Goal: Feedback & Contribution: Contribute content

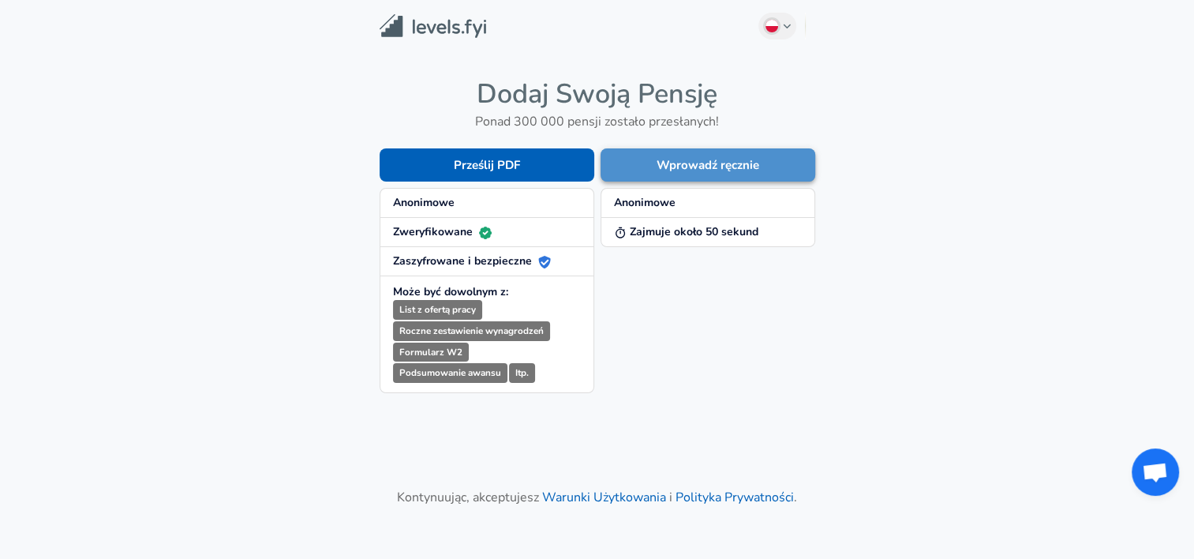
click at [702, 166] on button "Wprowadź ręcznie" at bounding box center [707, 164] width 215 height 33
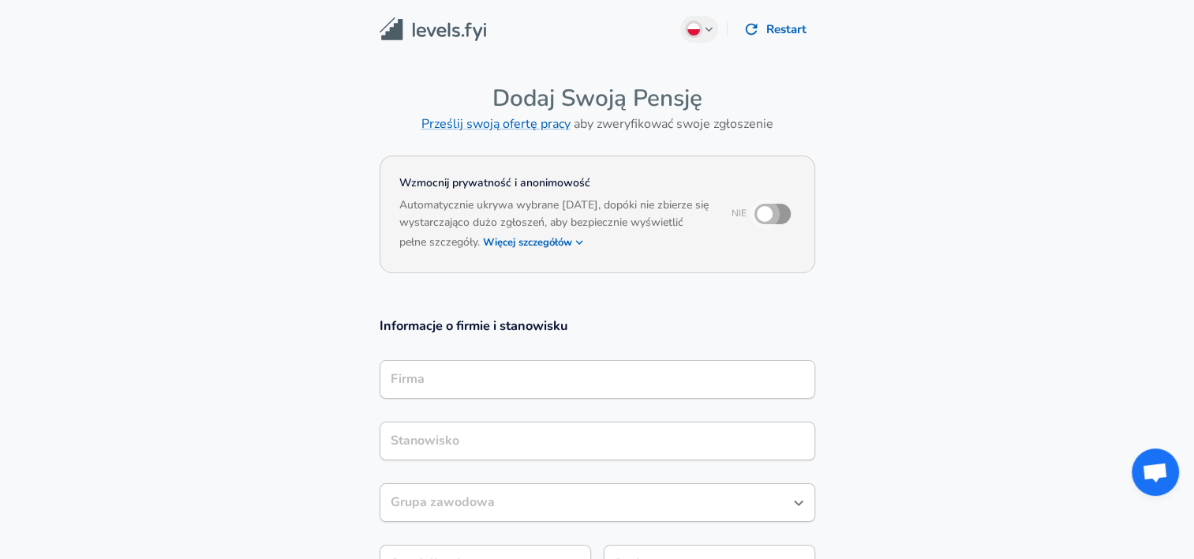
click at [776, 212] on input "checkbox" at bounding box center [765, 214] width 90 height 30
checkbox input "true"
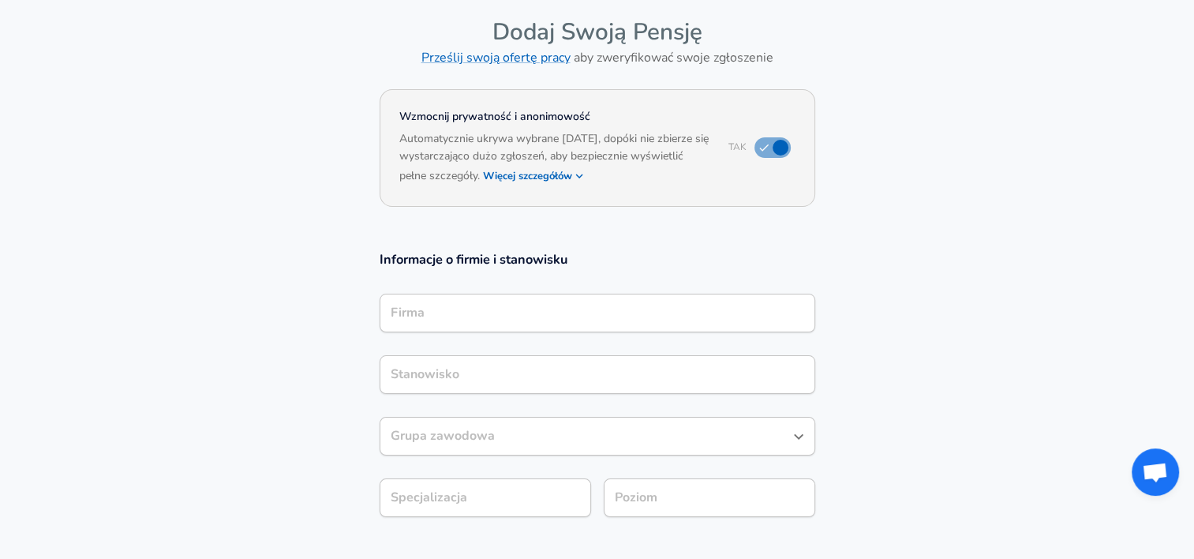
click at [620, 325] on div "Firma" at bounding box center [598, 313] width 436 height 39
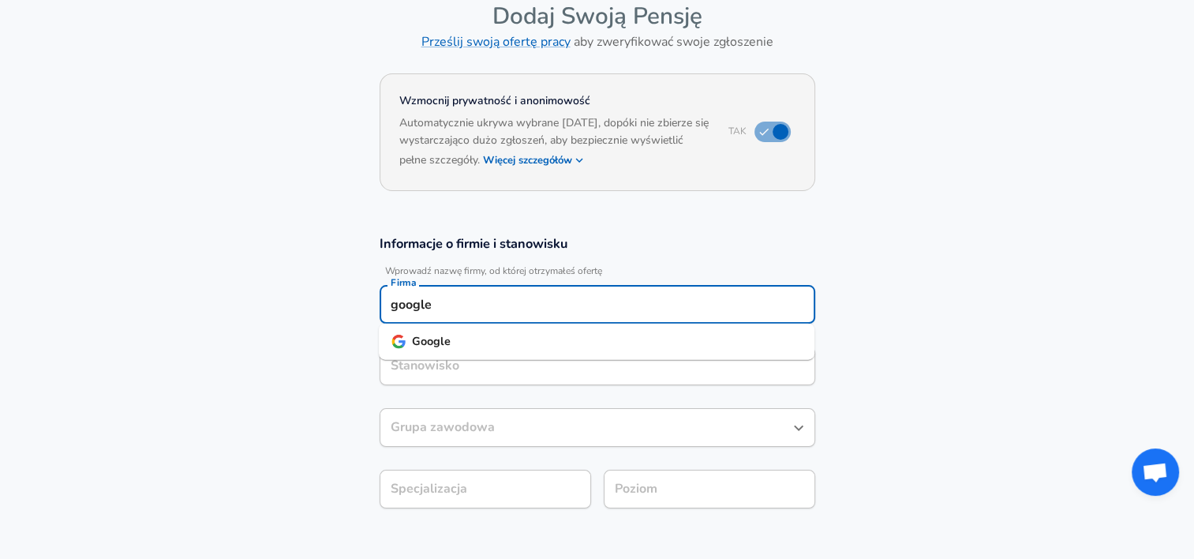
type input "google"
click at [604, 366] on input "Stanowisko" at bounding box center [597, 366] width 421 height 24
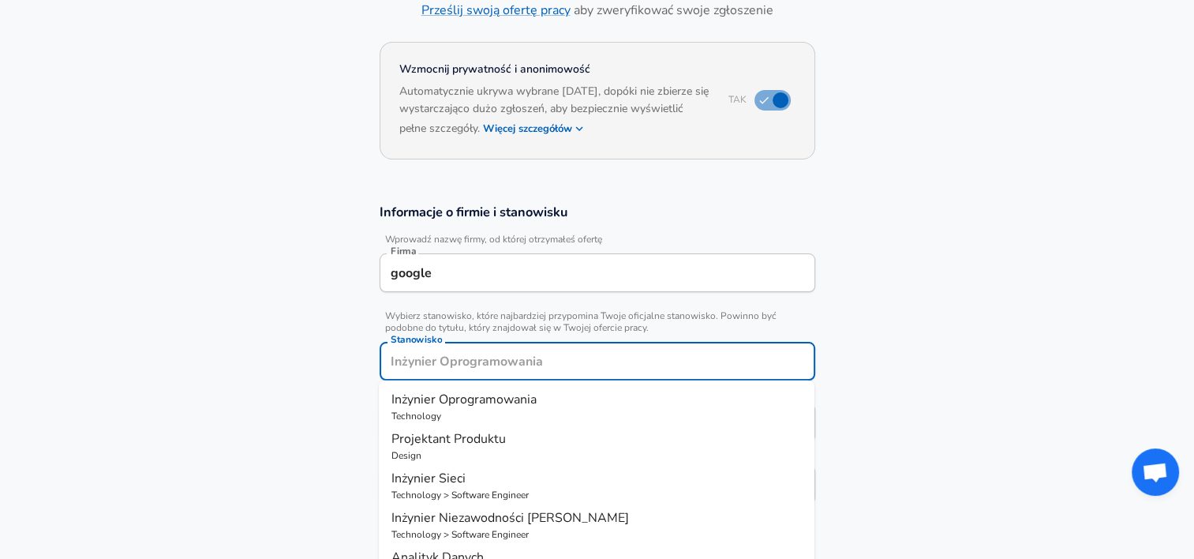
click at [591, 413] on p "Technology" at bounding box center [596, 416] width 410 height 14
type input "Inżynier Oprogramowania"
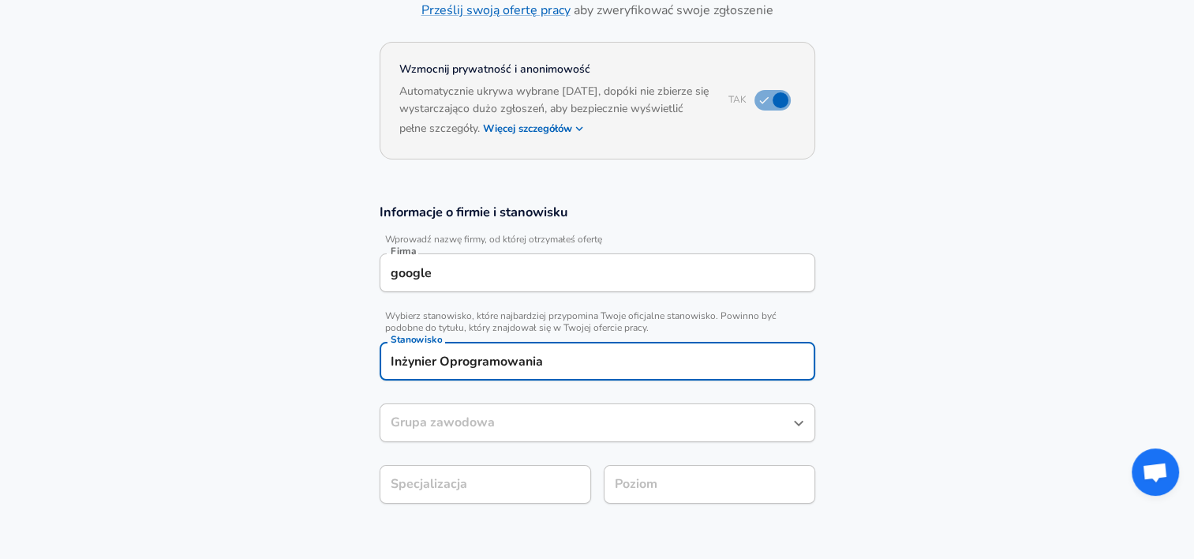
type input "Inżynier Oprogramowania"
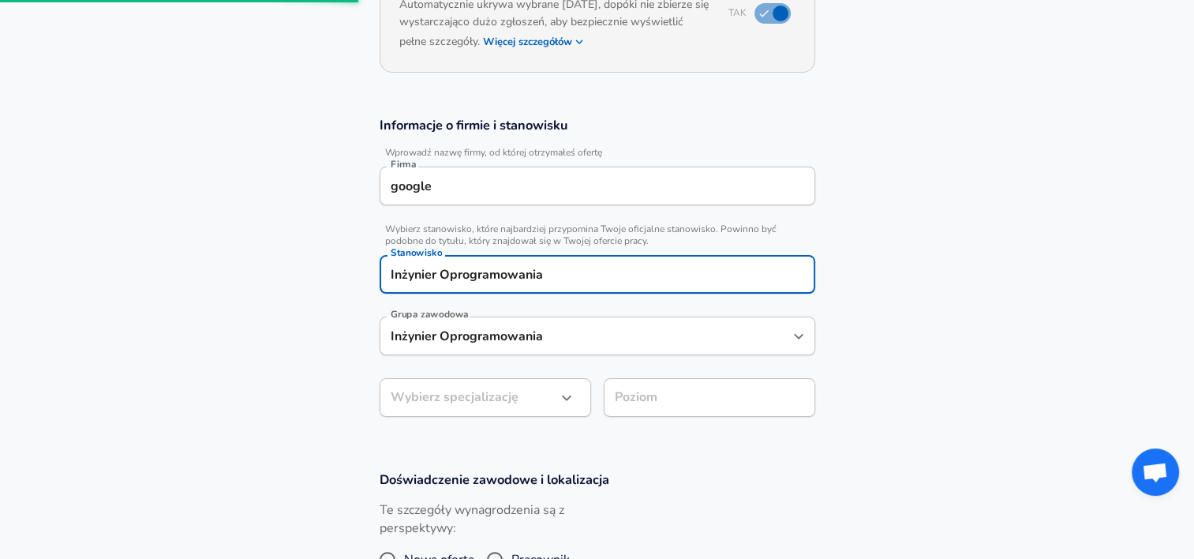
scroll to position [612, 0]
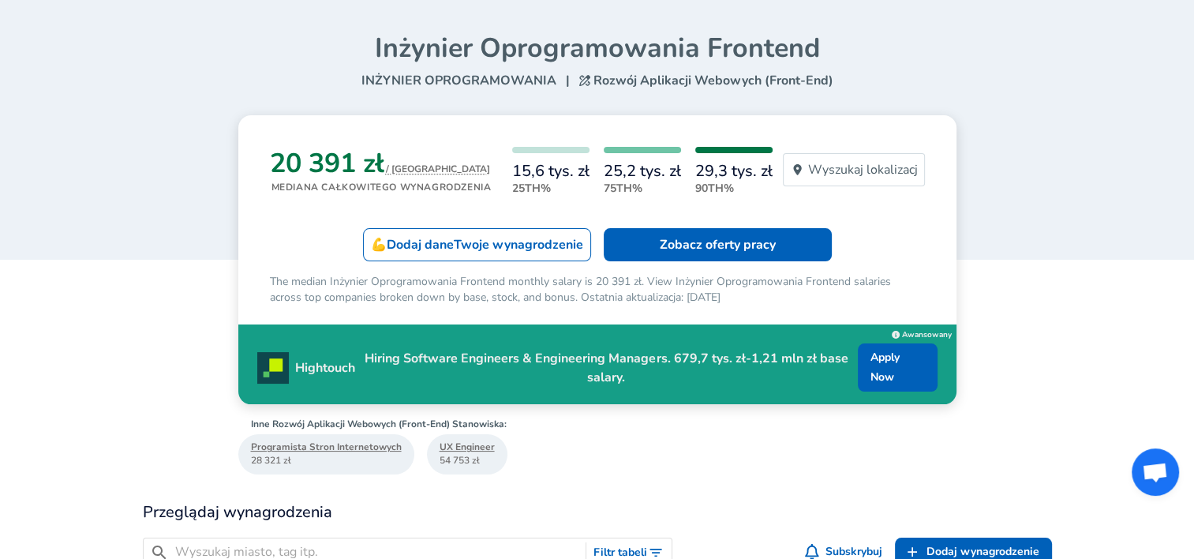
scroll to position [123, 0]
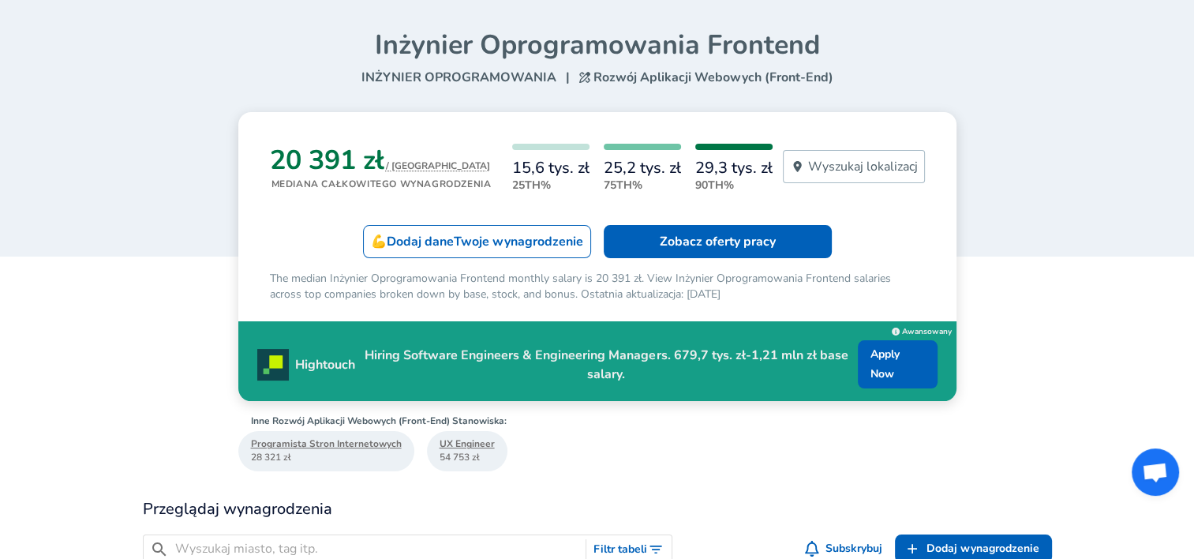
click at [849, 181] on div "Wyszukaj lokalizację" at bounding box center [854, 166] width 142 height 33
type input "tric"
click at [849, 189] on span "Tric ity, PL" at bounding box center [818, 197] width 197 height 16
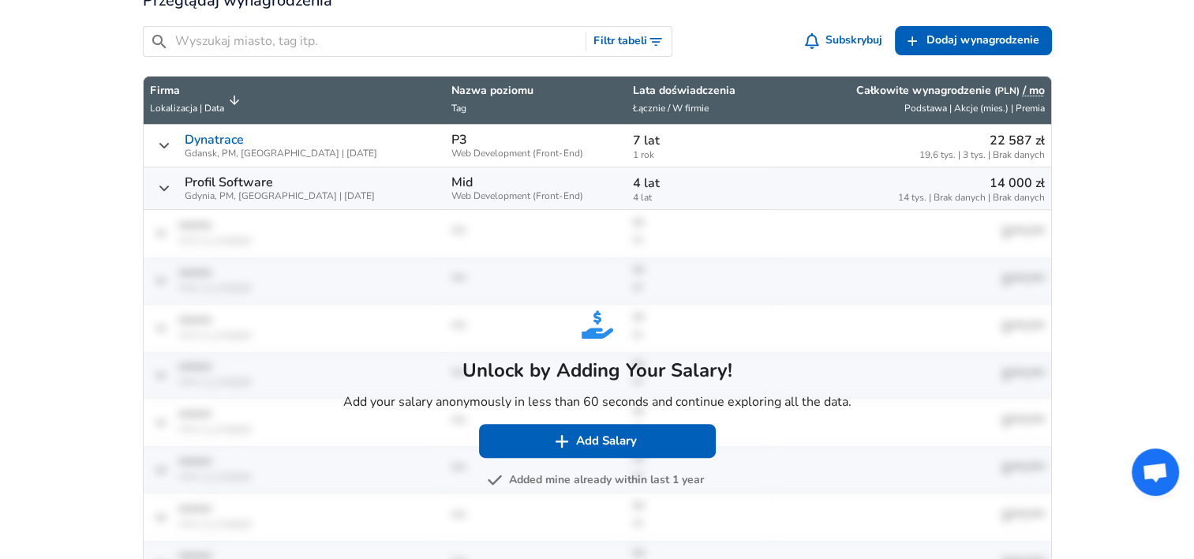
scroll to position [1, 0]
click at [1012, 182] on p "14 000 zł" at bounding box center [971, 183] width 147 height 19
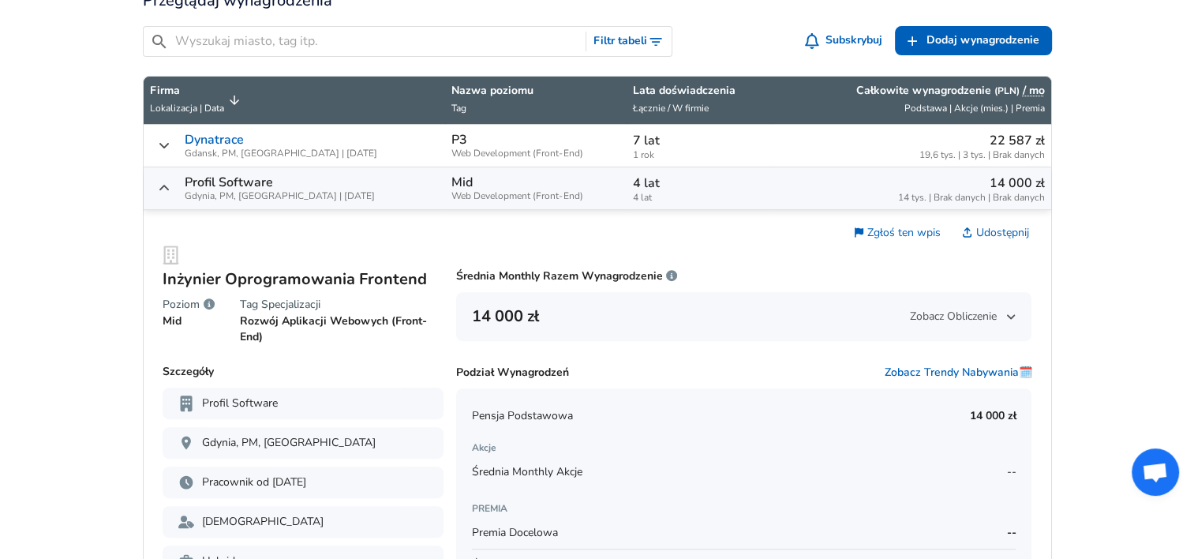
click at [597, 210] on td "Inżynier Oprogramowania Frontend Poziom Mid Tag Specjalizacji Rozwój Aplikacji …" at bounding box center [597, 501] width 907 height 582
click at [627, 205] on td "4 lat 4 lat" at bounding box center [699, 188] width 145 height 43
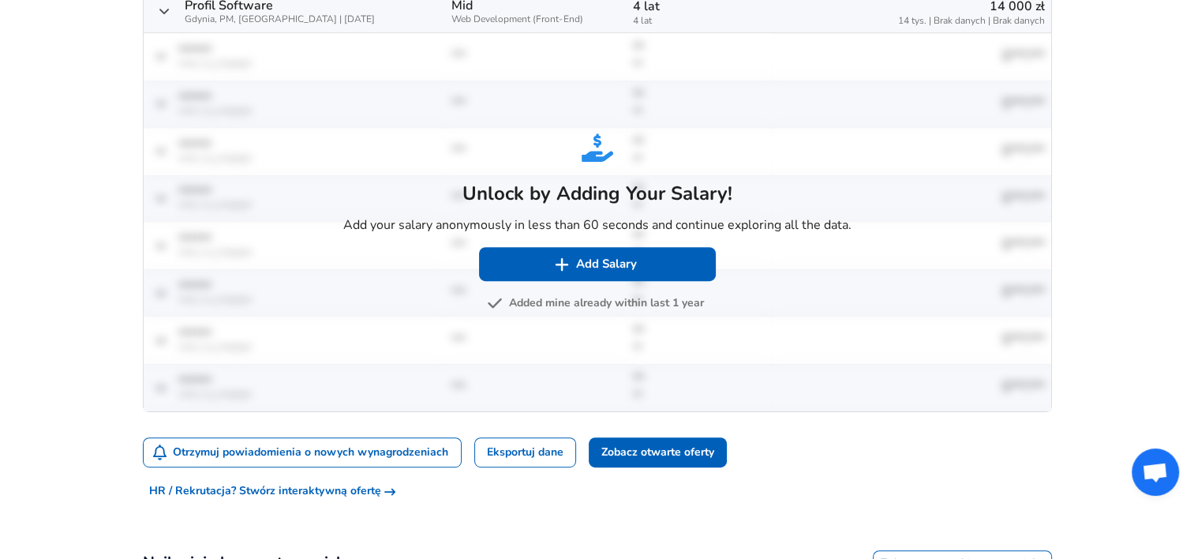
scroll to position [751, 0]
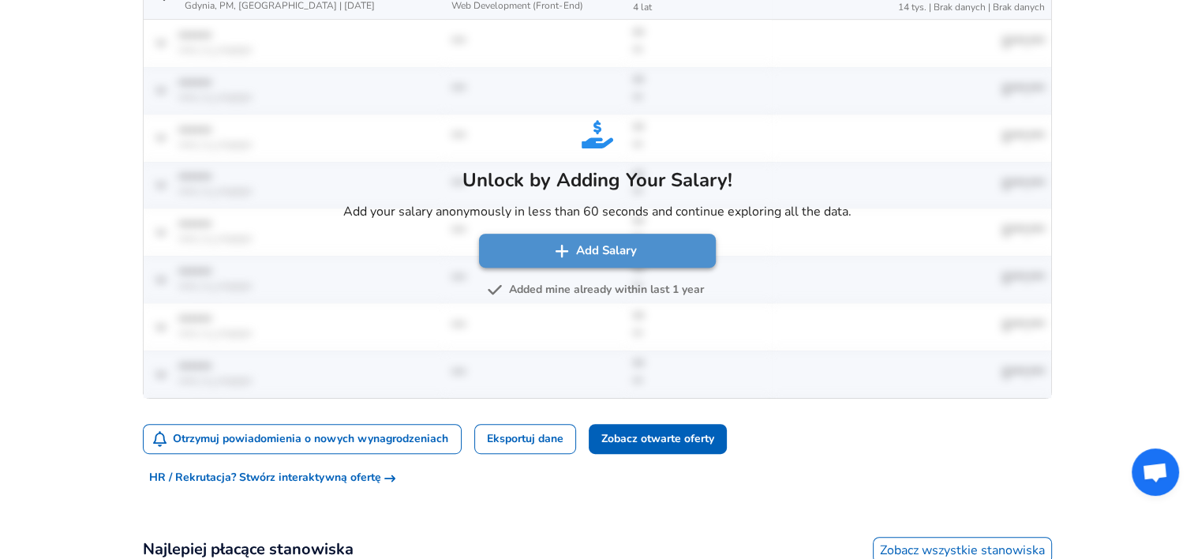
click at [609, 253] on button "Add Salary" at bounding box center [597, 250] width 237 height 33
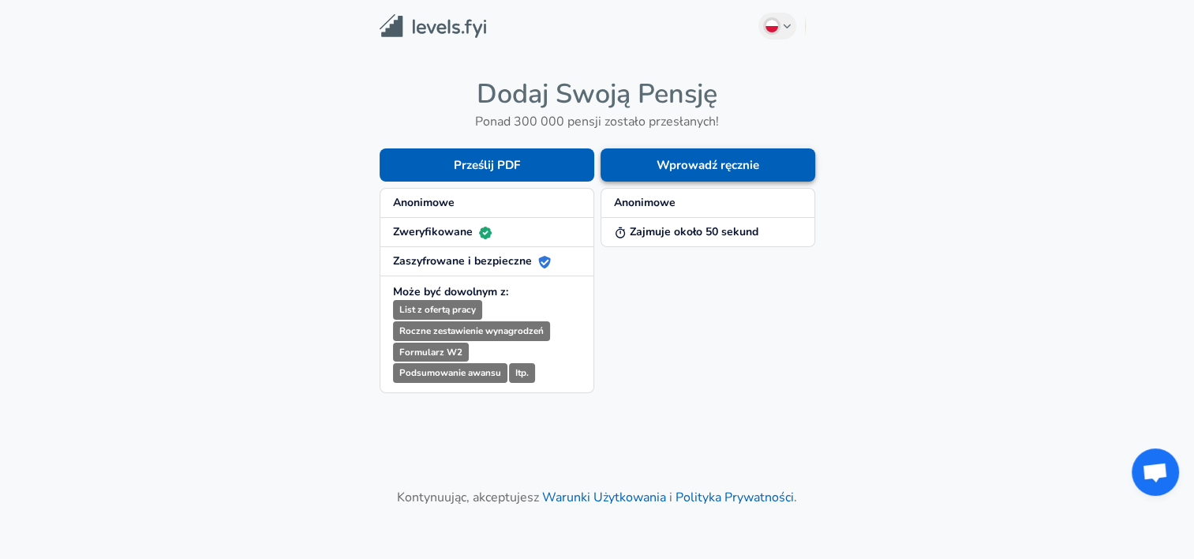
click at [775, 160] on button "Wprowadź ręcznie" at bounding box center [707, 164] width 215 height 33
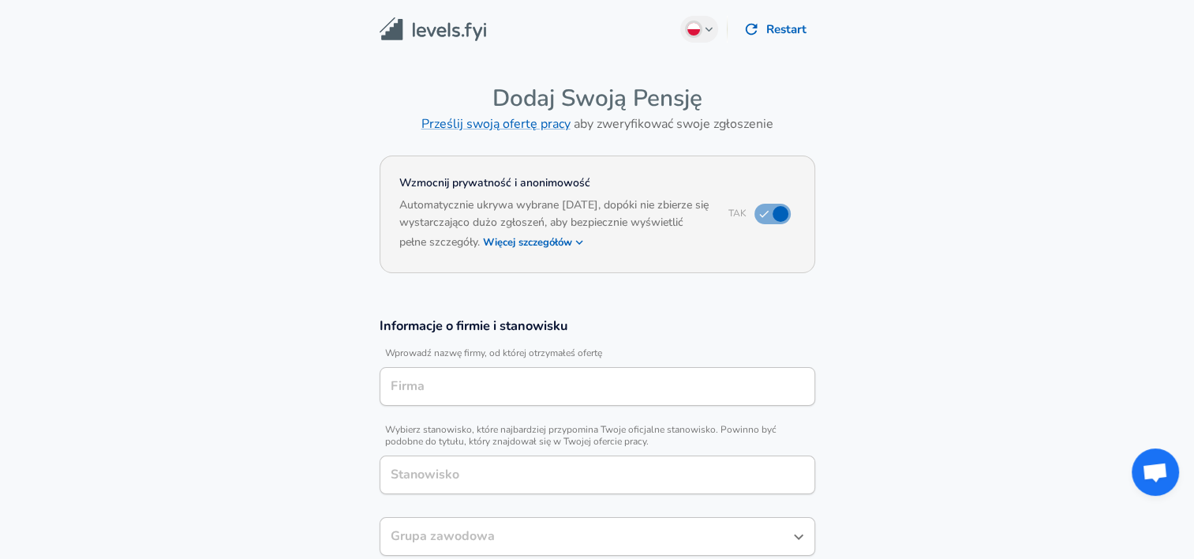
type input "Inżynier Oprogramowania"
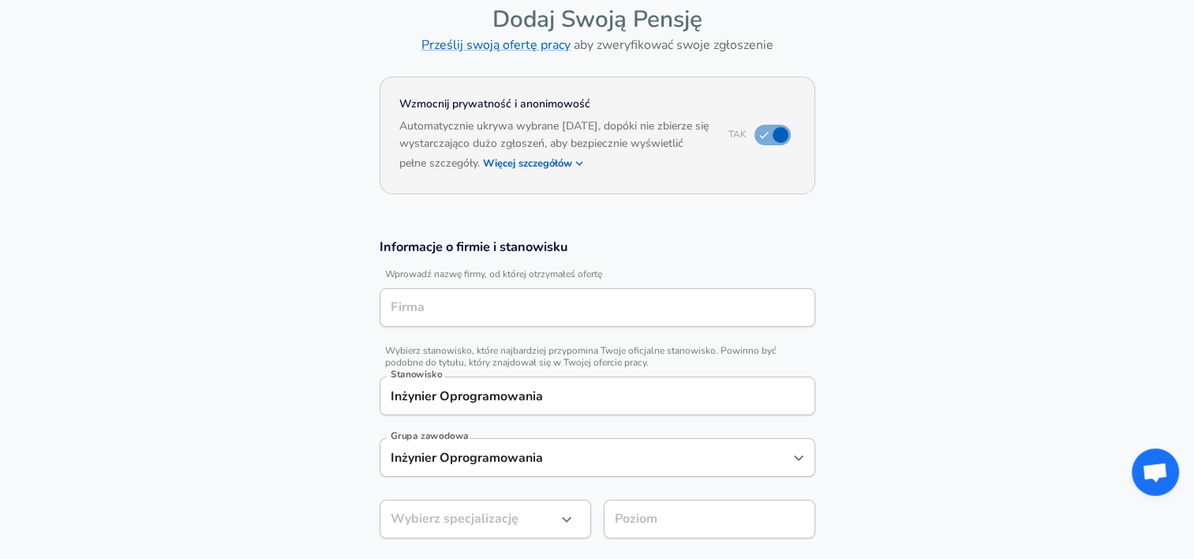
scroll to position [112, 0]
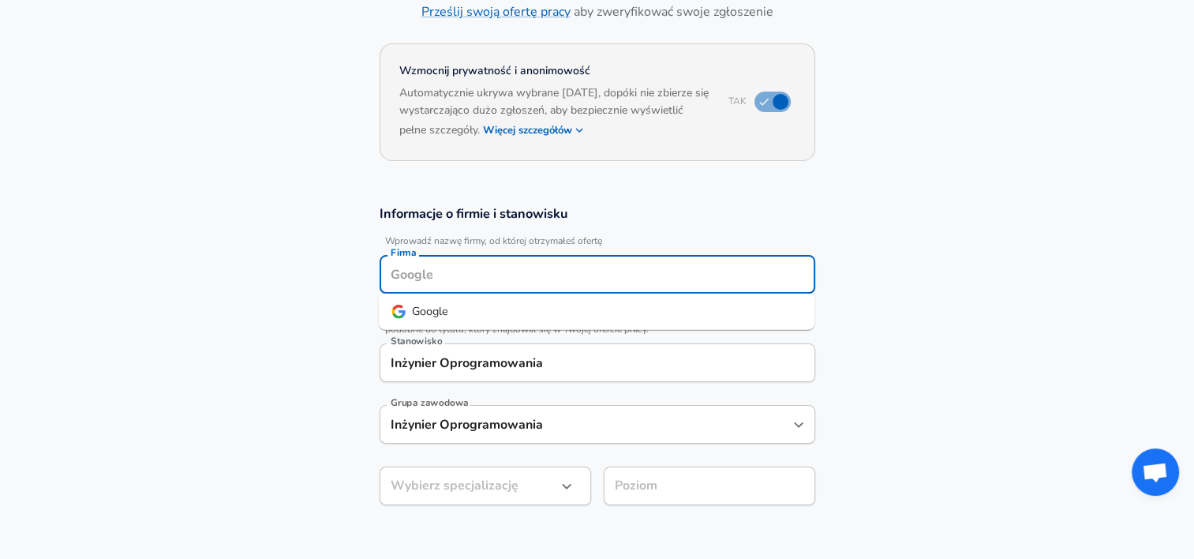
click at [597, 270] on input "Firma" at bounding box center [597, 274] width 421 height 24
click at [564, 316] on li "Google" at bounding box center [597, 312] width 436 height 24
type input "Google"
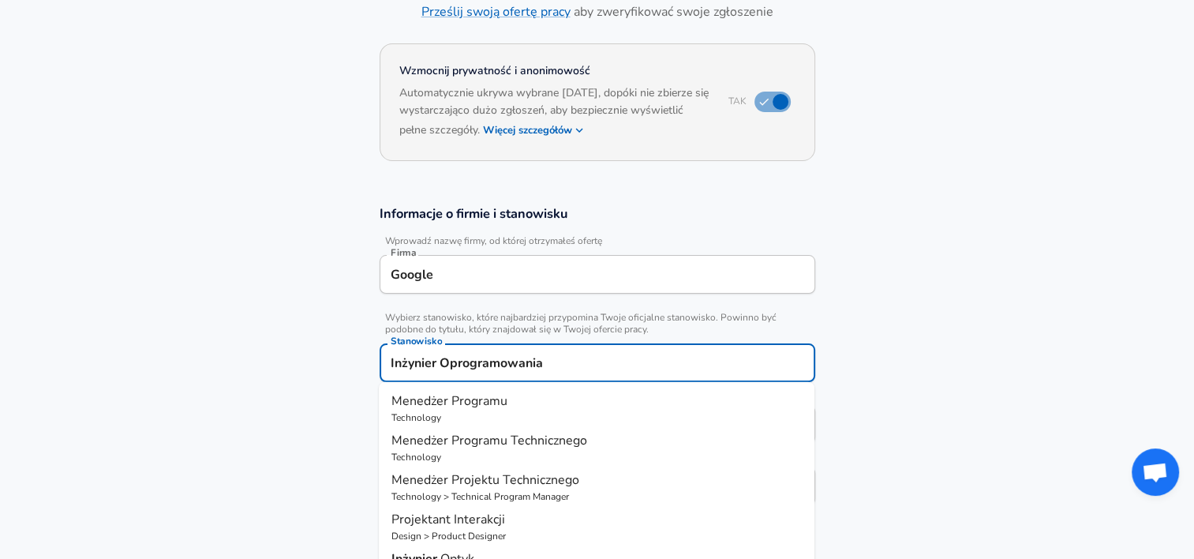
click at [534, 357] on input "Inżynier Oprogramowania" at bounding box center [597, 362] width 421 height 24
drag, startPoint x: 535, startPoint y: 357, endPoint x: 636, endPoint y: 314, distance: 109.6
click at [536, 357] on input "Inżynier Oprogramowania" at bounding box center [597, 362] width 421 height 24
click at [1027, 266] on section "Informacje o firmie i stanowisku Wprowadź nazwę firmy, od której otrzymałeś ofe…" at bounding box center [597, 363] width 1194 height 354
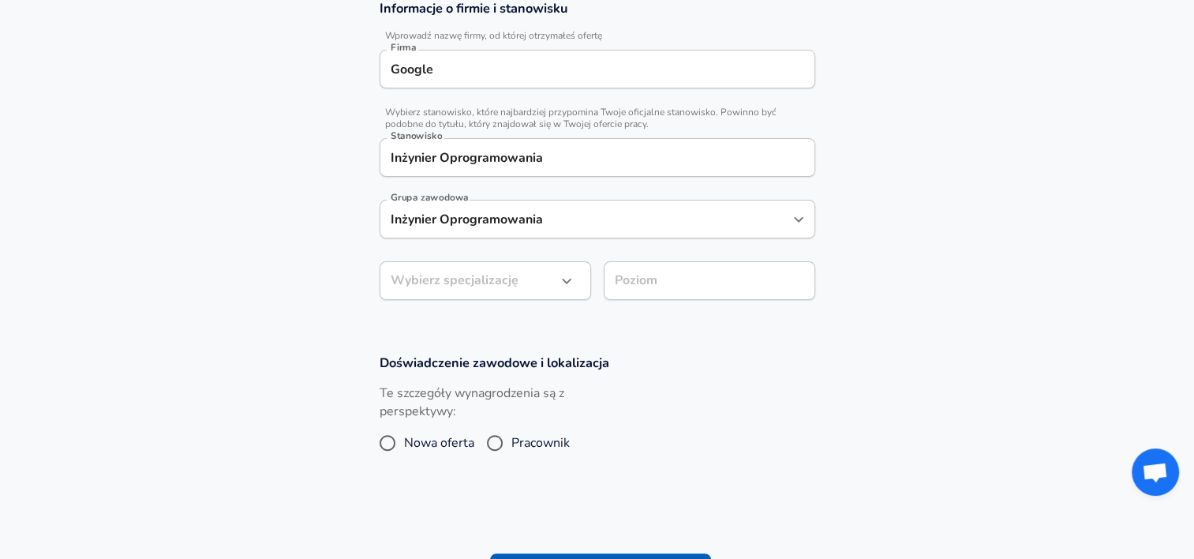
click at [562, 294] on div "​ Wybierz specjalizację" at bounding box center [485, 280] width 211 height 39
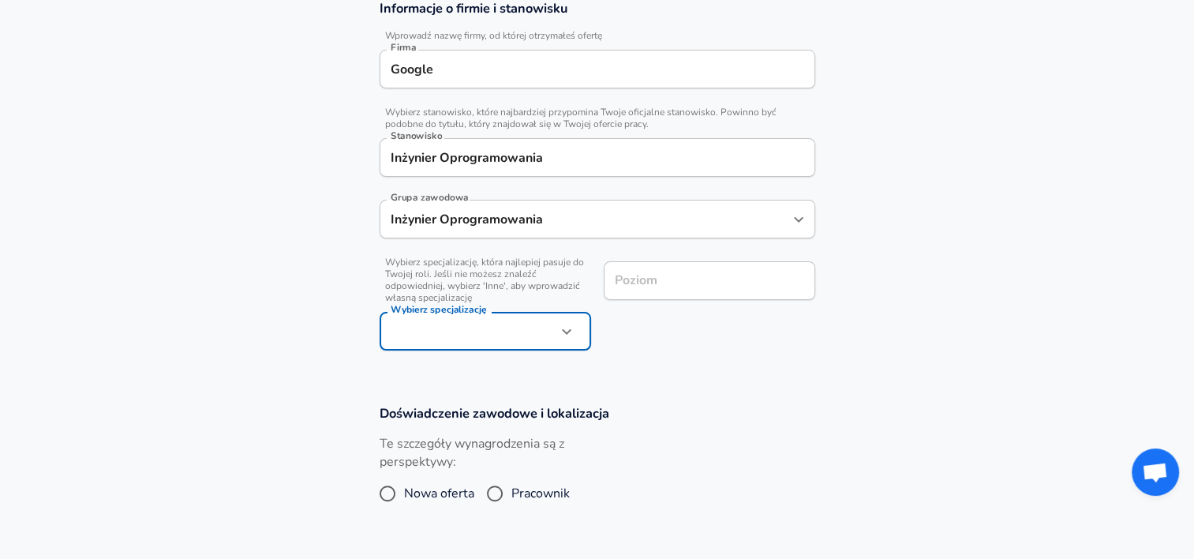
scroll to position [365, 0]
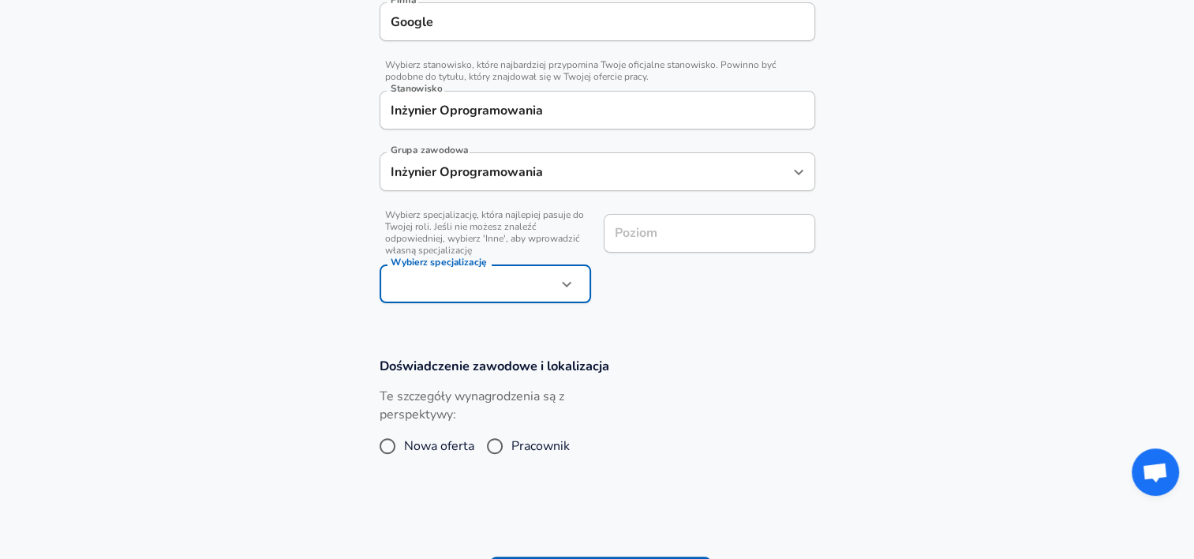
click at [556, 286] on button "button" at bounding box center [566, 284] width 27 height 27
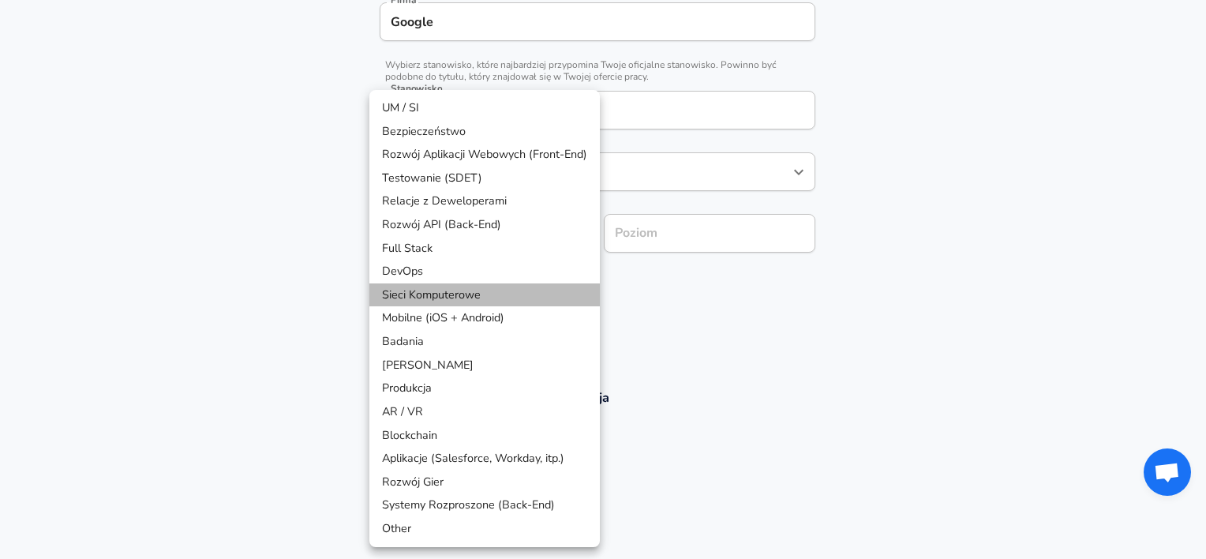
click at [552, 297] on li "Sieci Komputerowe" at bounding box center [484, 295] width 230 height 24
type input "Networking"
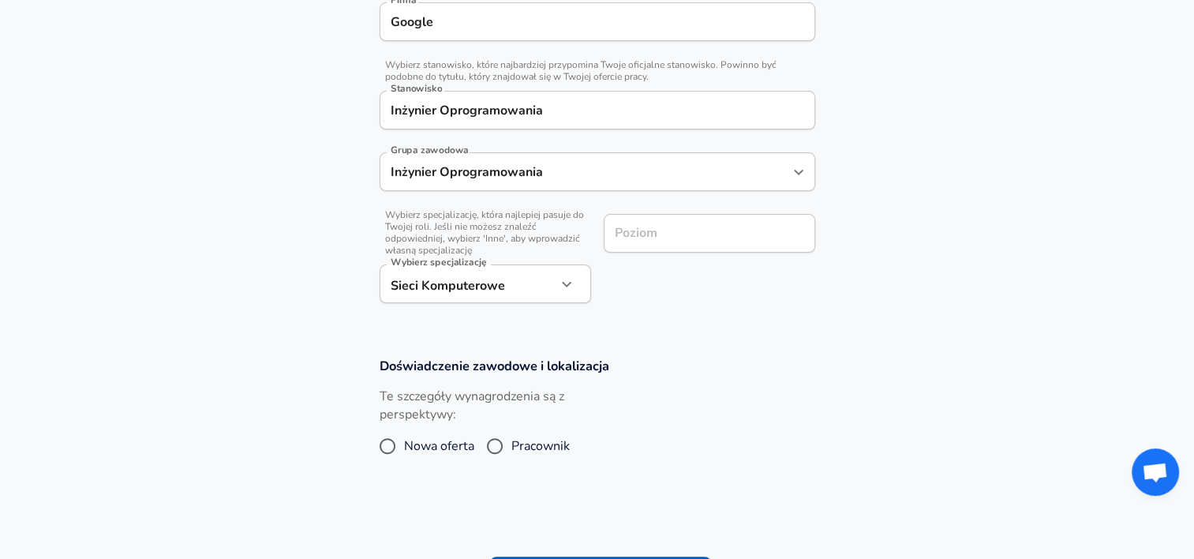
click at [675, 228] on input "Poziom" at bounding box center [709, 233] width 197 height 24
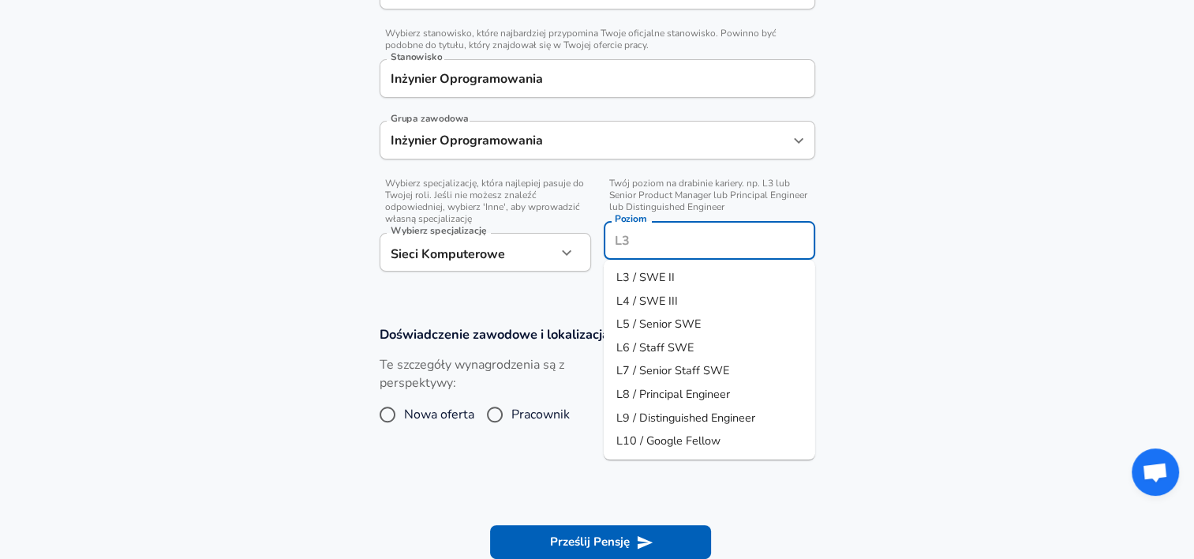
click at [715, 316] on li "L5 / Senior SWE" at bounding box center [709, 324] width 211 height 24
type input "L5 / Senior SWE"
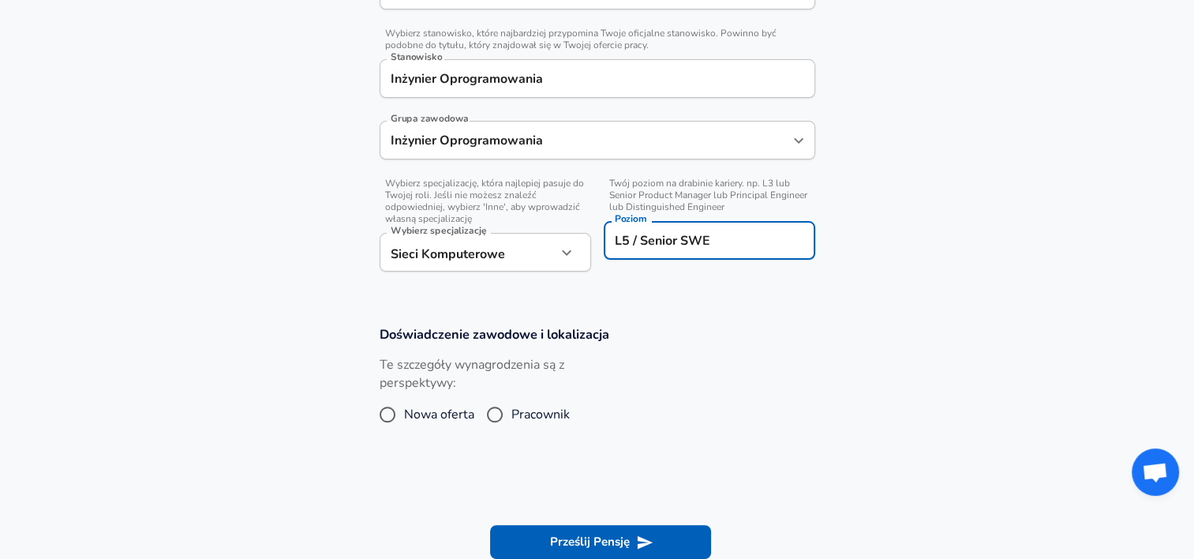
scroll to position [462, 0]
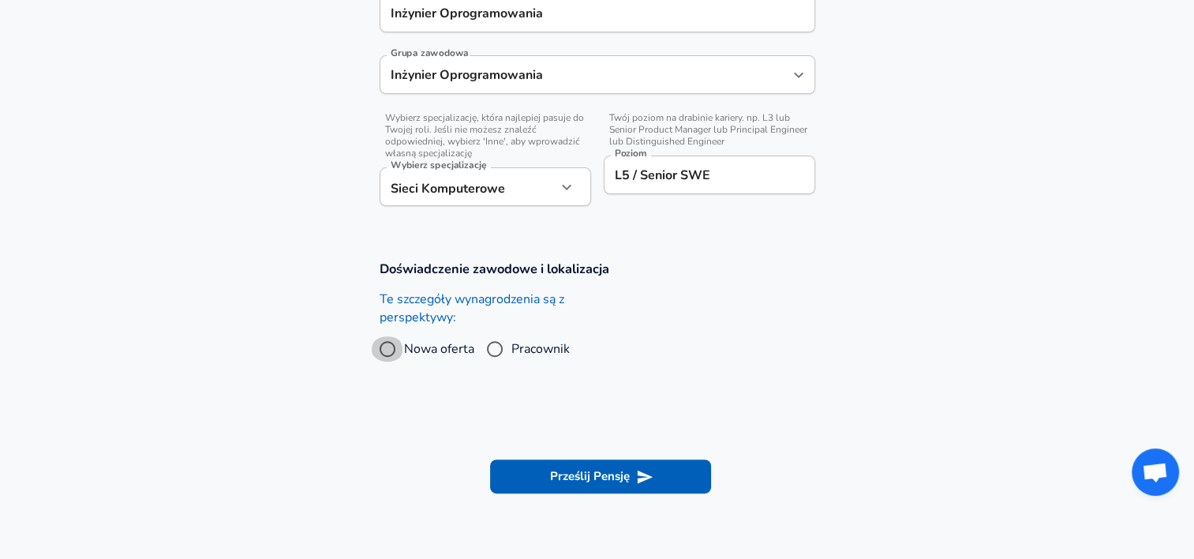
click at [402, 342] on input "Nowa oferta" at bounding box center [387, 348] width 33 height 25
radio input "true"
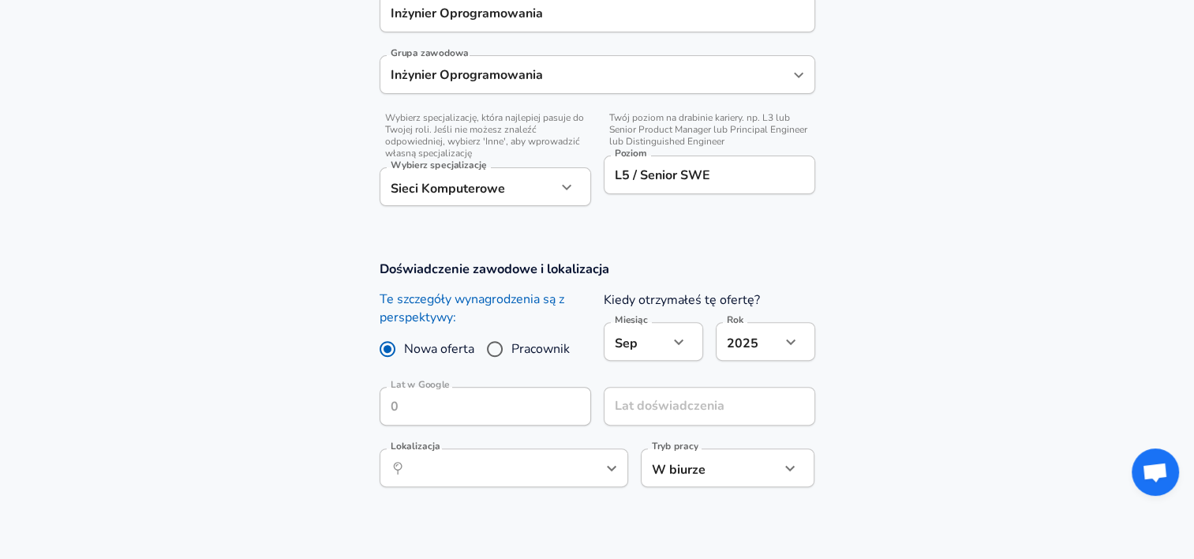
click at [522, 354] on span "Pracownik" at bounding box center [540, 348] width 58 height 19
click at [511, 354] on input "Pracownik" at bounding box center [494, 348] width 33 height 25
radio input "true"
click at [434, 346] on span "Nowa oferta" at bounding box center [439, 348] width 70 height 19
click at [404, 346] on input "Nowa oferta" at bounding box center [387, 348] width 33 height 25
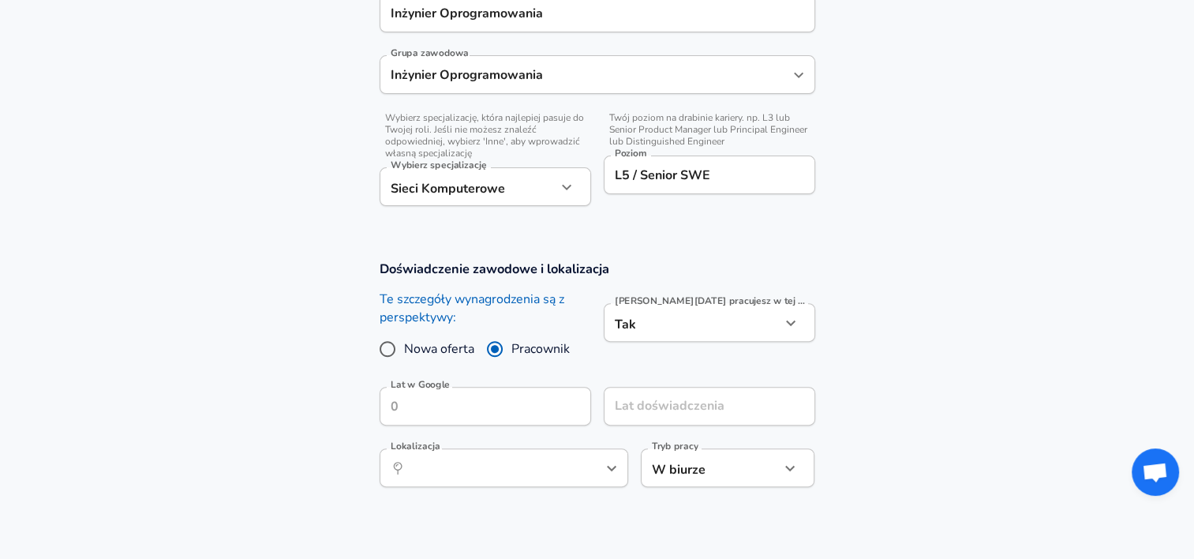
radio input "true"
radio input "false"
click at [436, 346] on span "Nowa oferta" at bounding box center [439, 348] width 70 height 19
click at [404, 346] on input "Nowa oferta" at bounding box center [387, 348] width 33 height 25
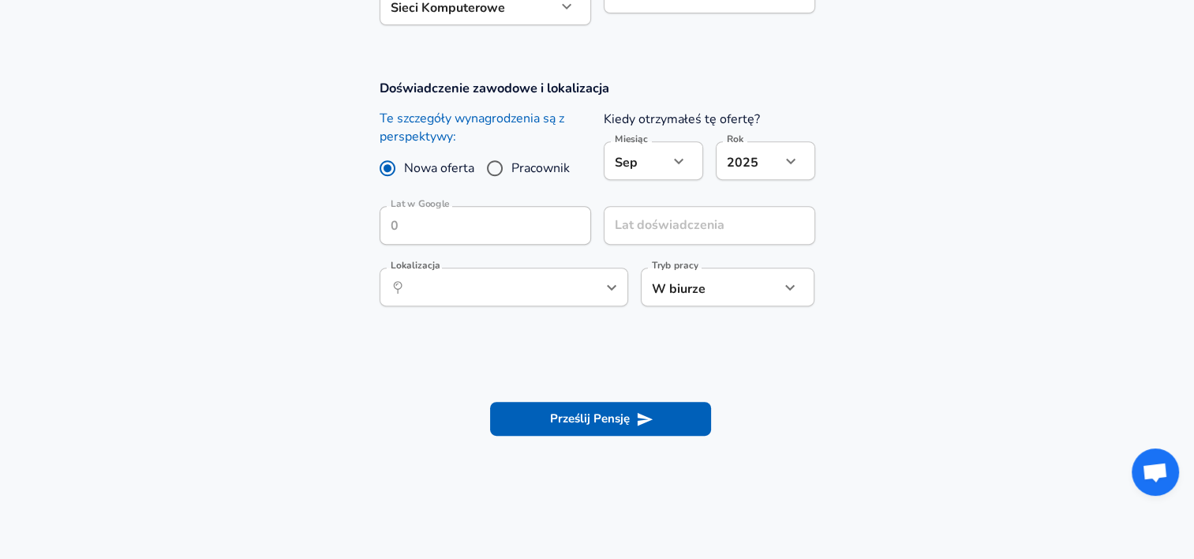
scroll to position [648, 0]
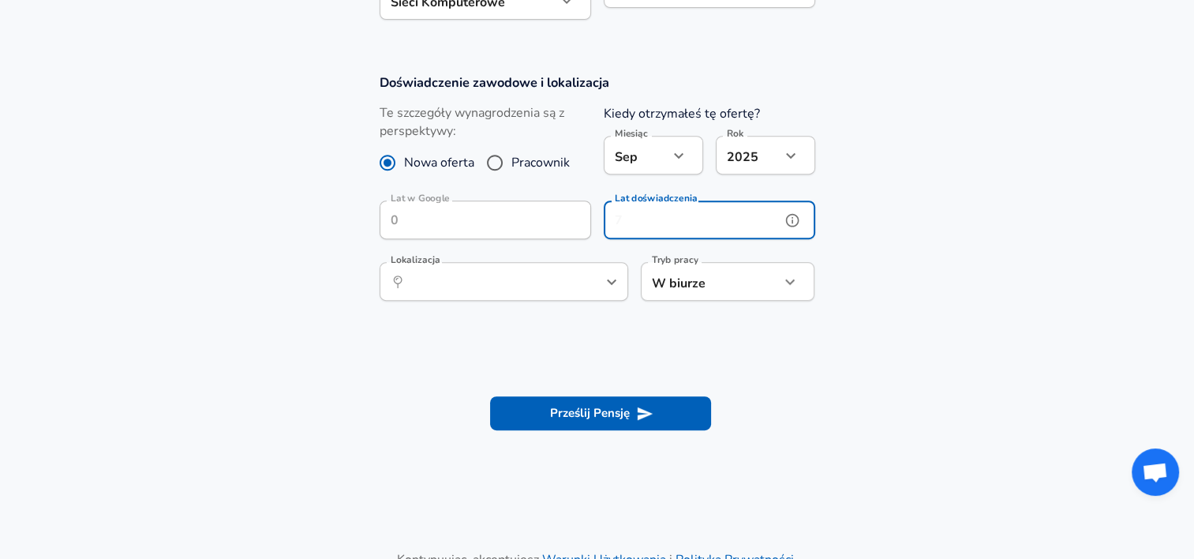
click at [647, 218] on input "Lat doświadczenia" at bounding box center [692, 219] width 177 height 39
type input "2"
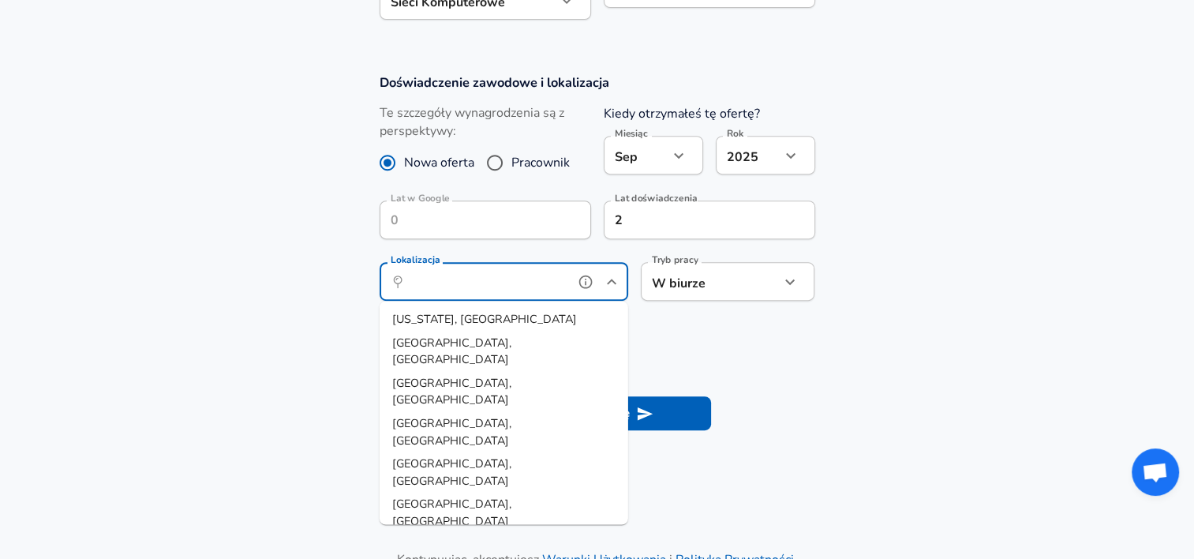
click at [537, 283] on input "Lokalizacja" at bounding box center [487, 281] width 162 height 24
click at [492, 411] on li "[GEOGRAPHIC_DATA], [GEOGRAPHIC_DATA]" at bounding box center [504, 431] width 249 height 40
type input "[GEOGRAPHIC_DATA], [GEOGRAPHIC_DATA]"
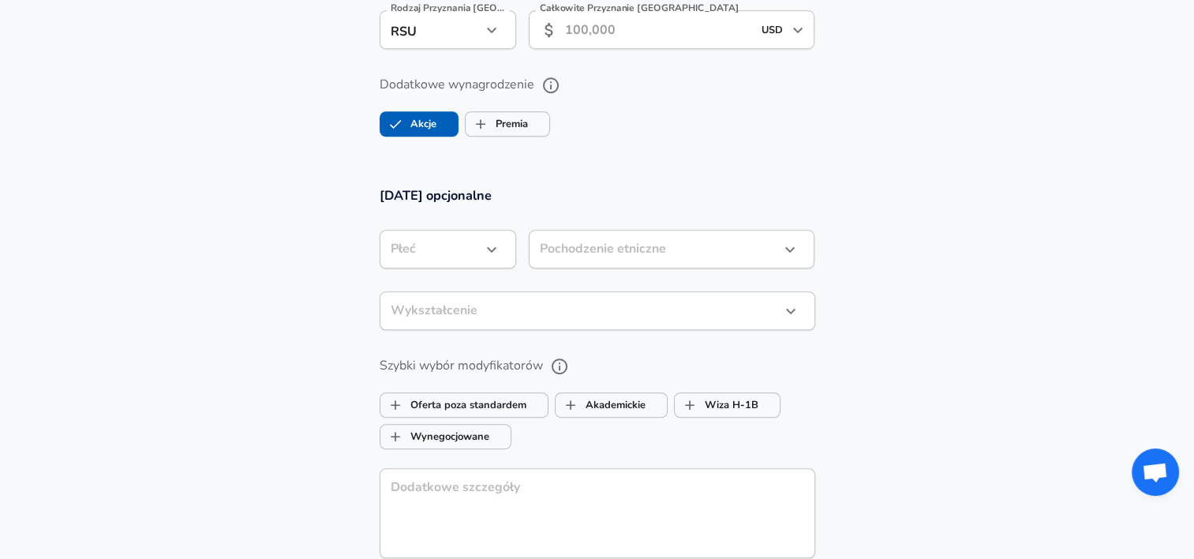
scroll to position [1204, 0]
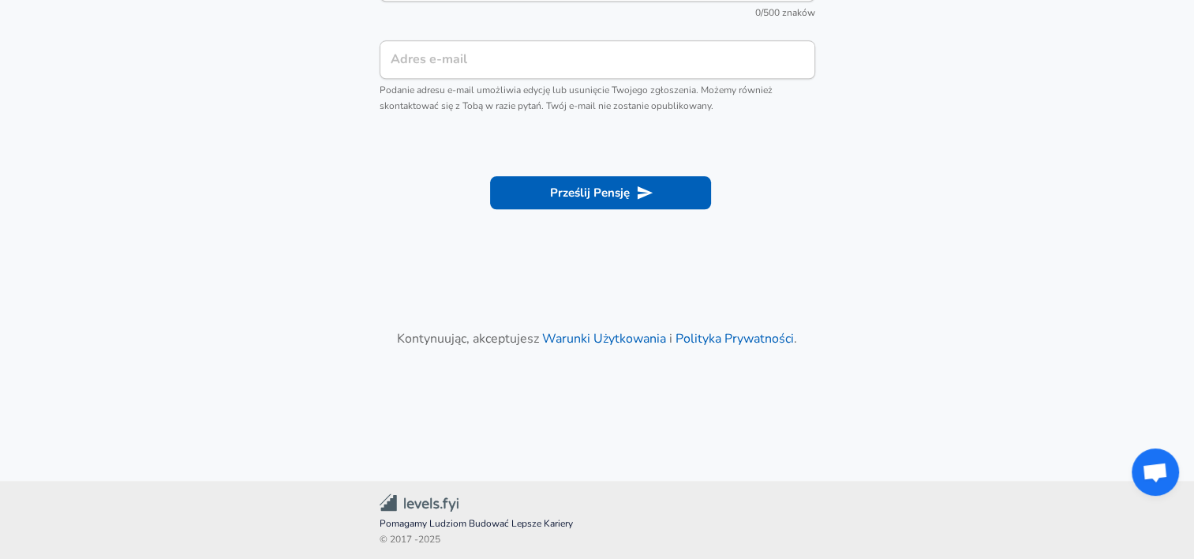
click at [619, 189] on button "Prześlij Pensję" at bounding box center [600, 192] width 221 height 33
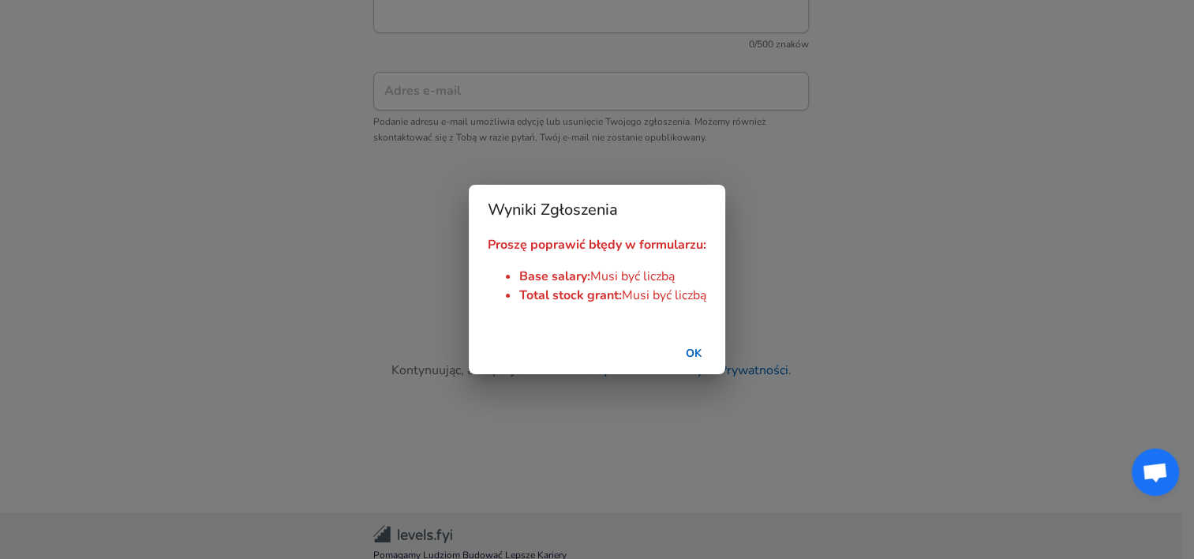
scroll to position [1793, 0]
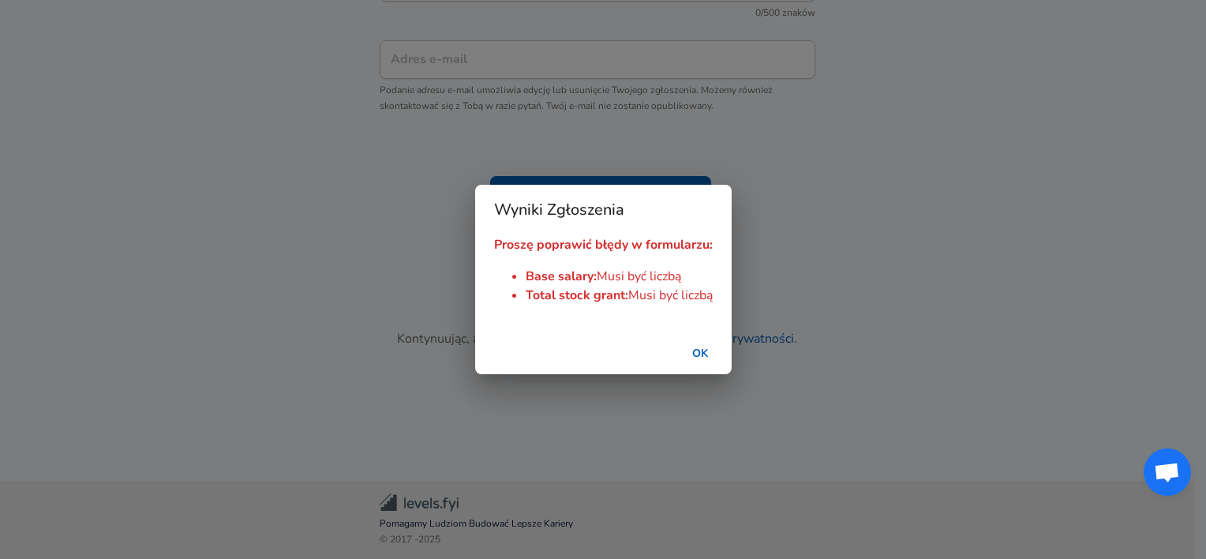
click at [688, 353] on button "OK" at bounding box center [700, 353] width 51 height 29
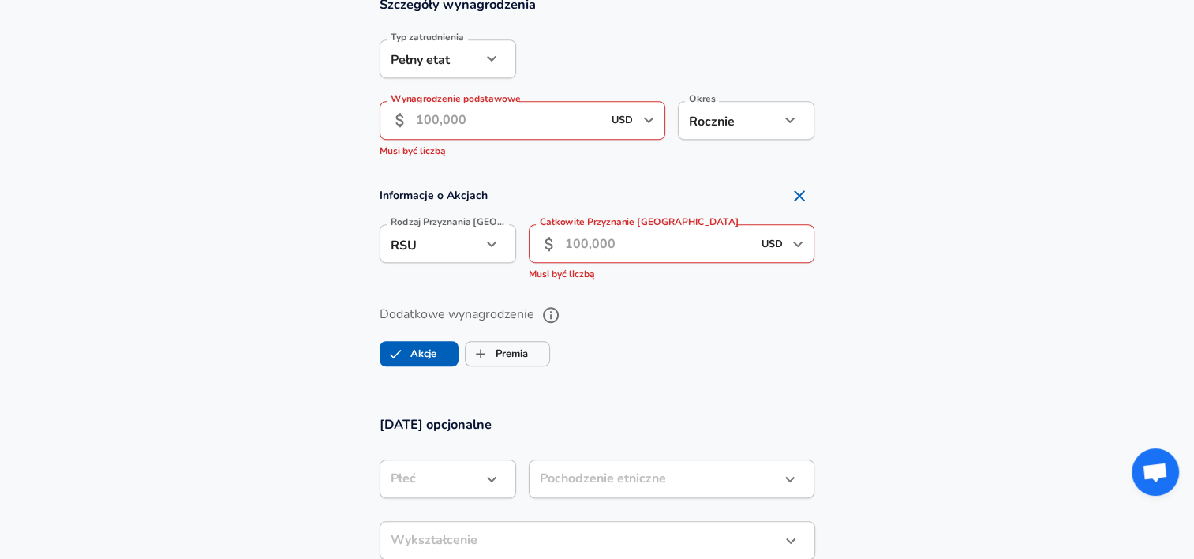
scroll to position [978, 0]
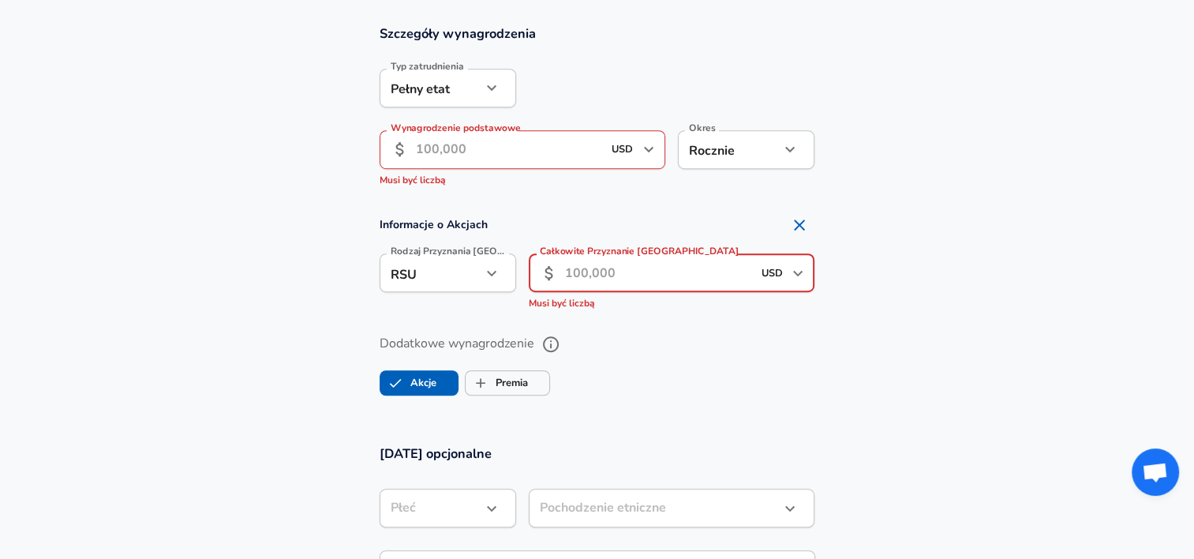
click at [627, 267] on input "Całkowite Przyznanie [GEOGRAPHIC_DATA]" at bounding box center [658, 272] width 187 height 39
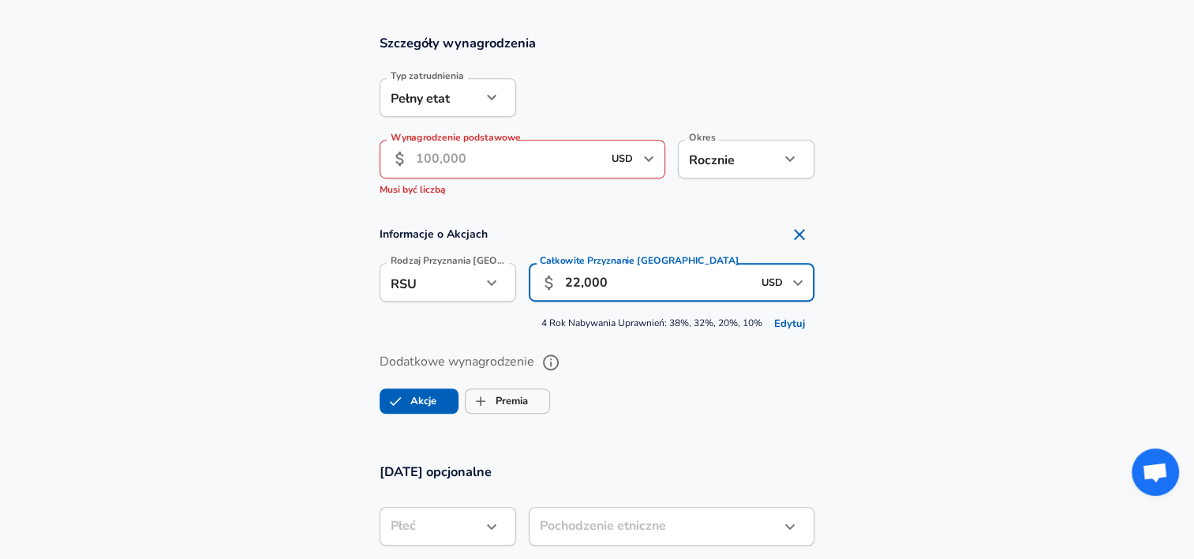
scroll to position [966, 0]
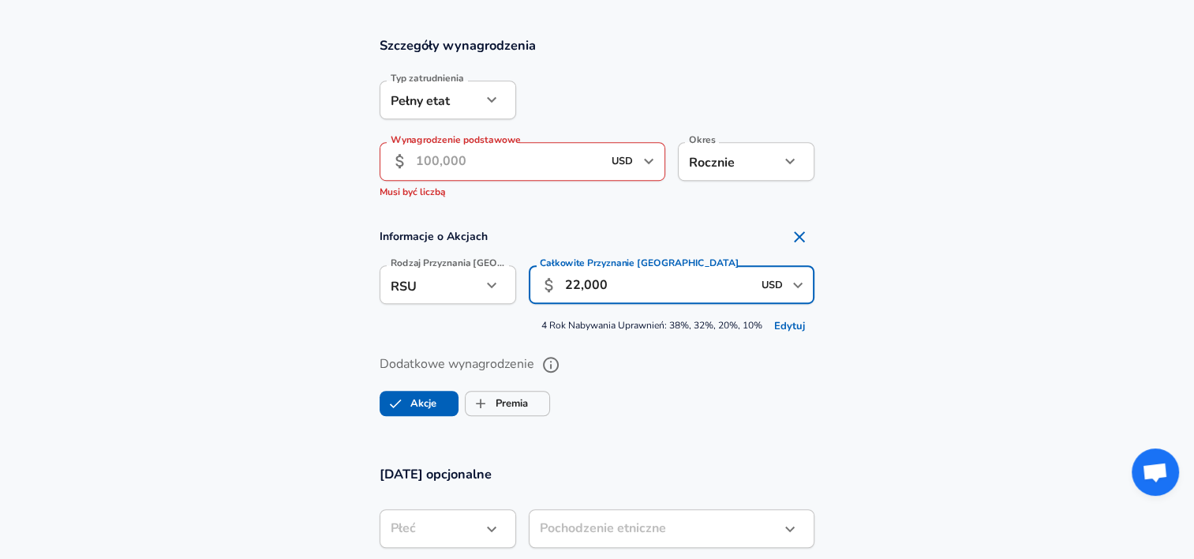
type input "22,000"
click at [552, 163] on input "Wynagrodzenie podstawowe" at bounding box center [509, 161] width 187 height 39
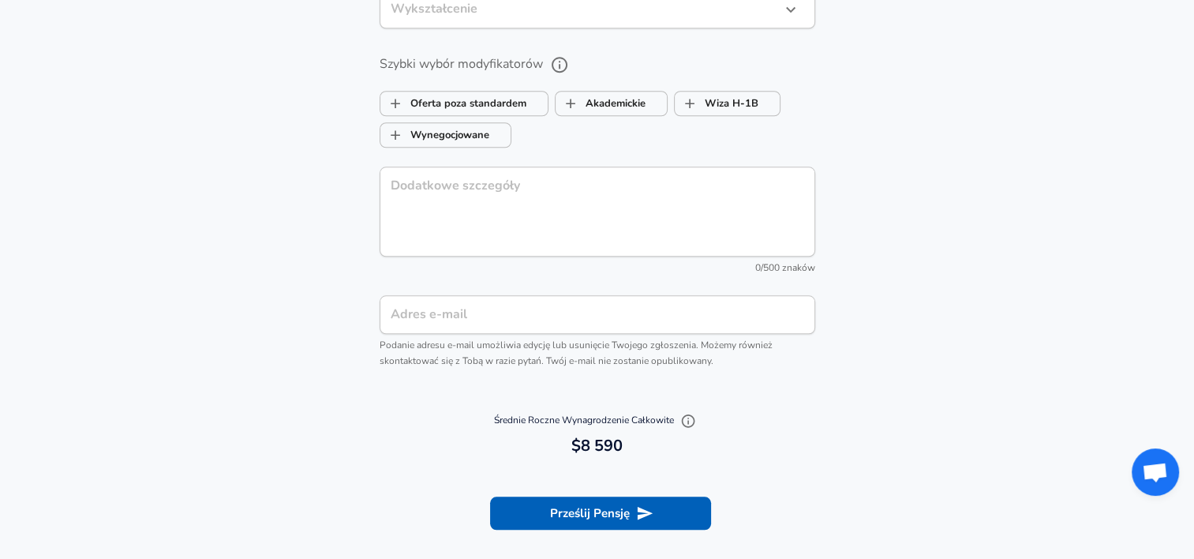
scroll to position [1633, 0]
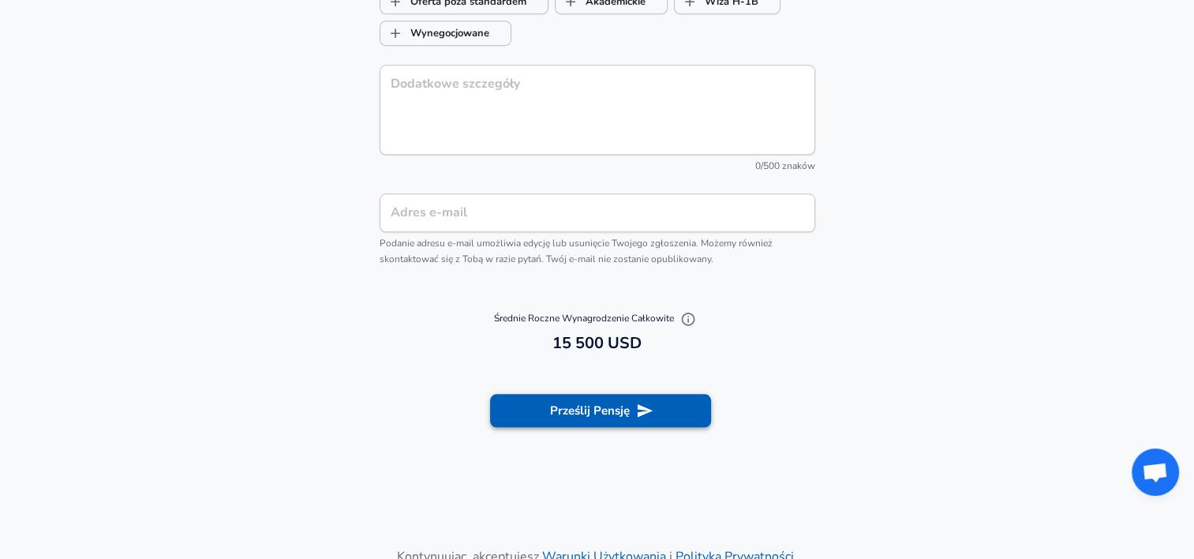
type input "10,000"
click at [612, 416] on button "Prześlij Pensję" at bounding box center [600, 410] width 221 height 33
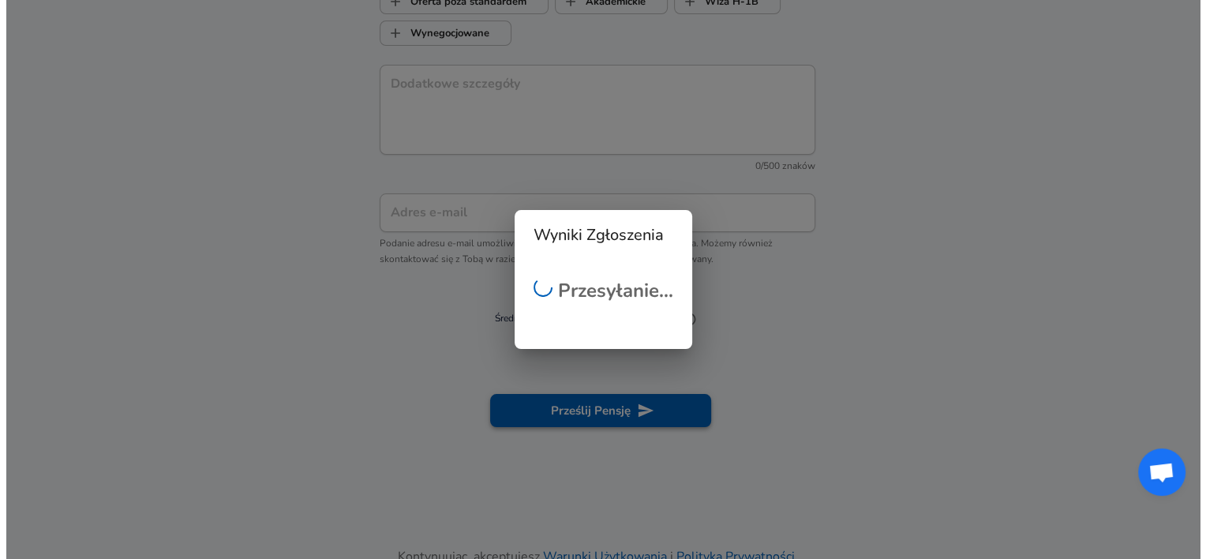
scroll to position [0, 0]
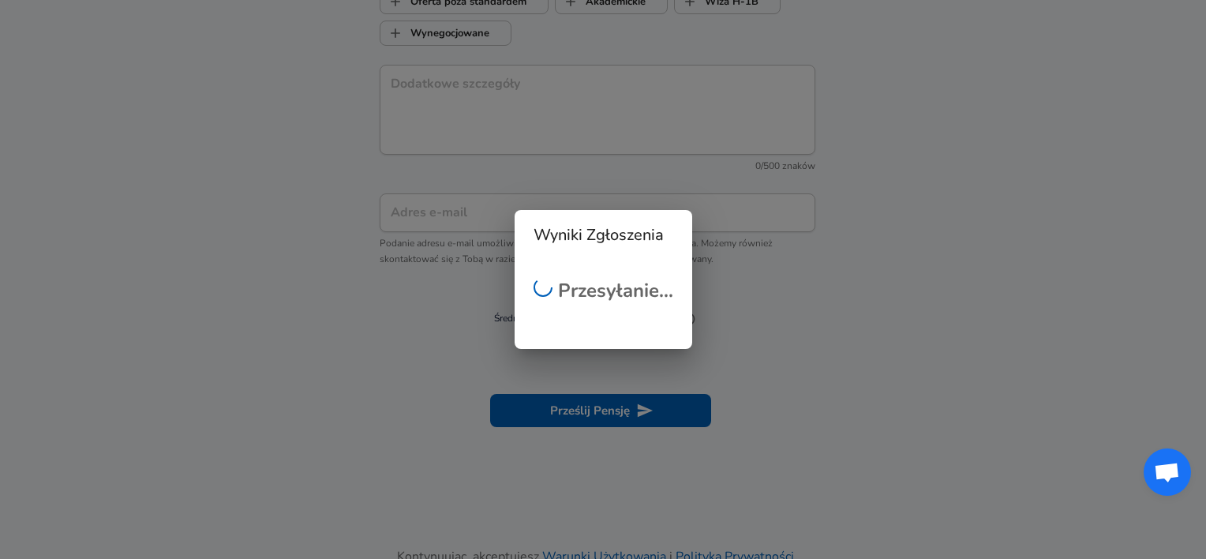
checkbox input "false"
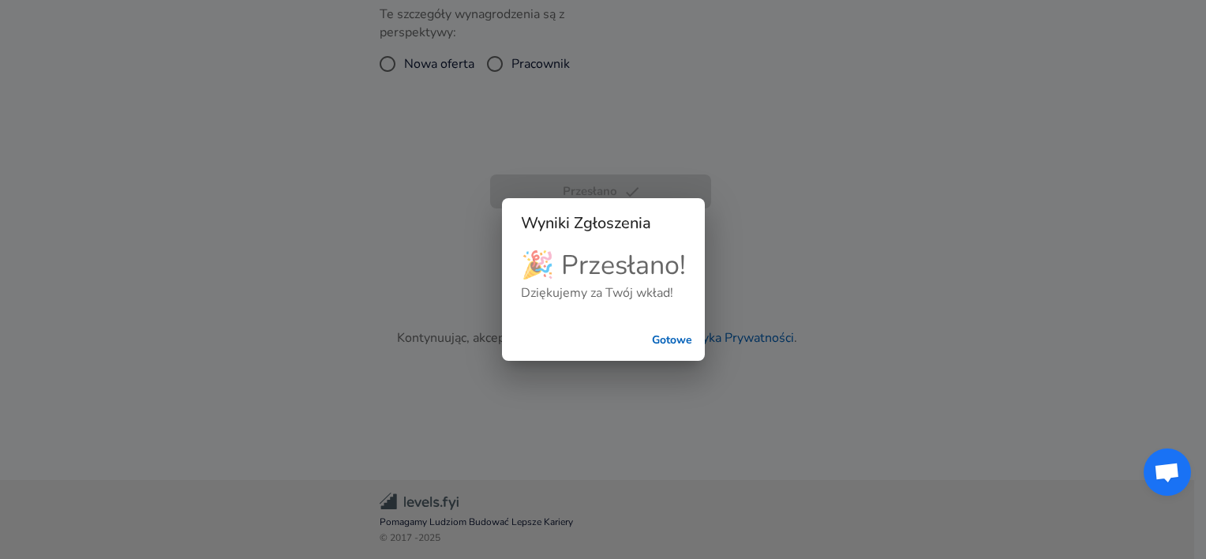
scroll to position [443, 0]
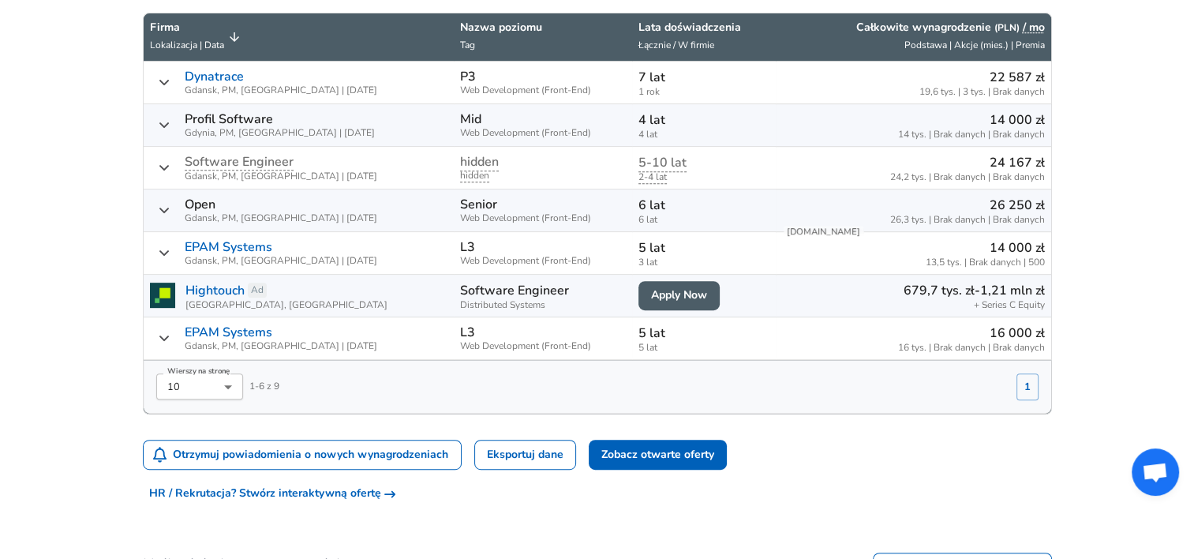
scroll to position [622, 0]
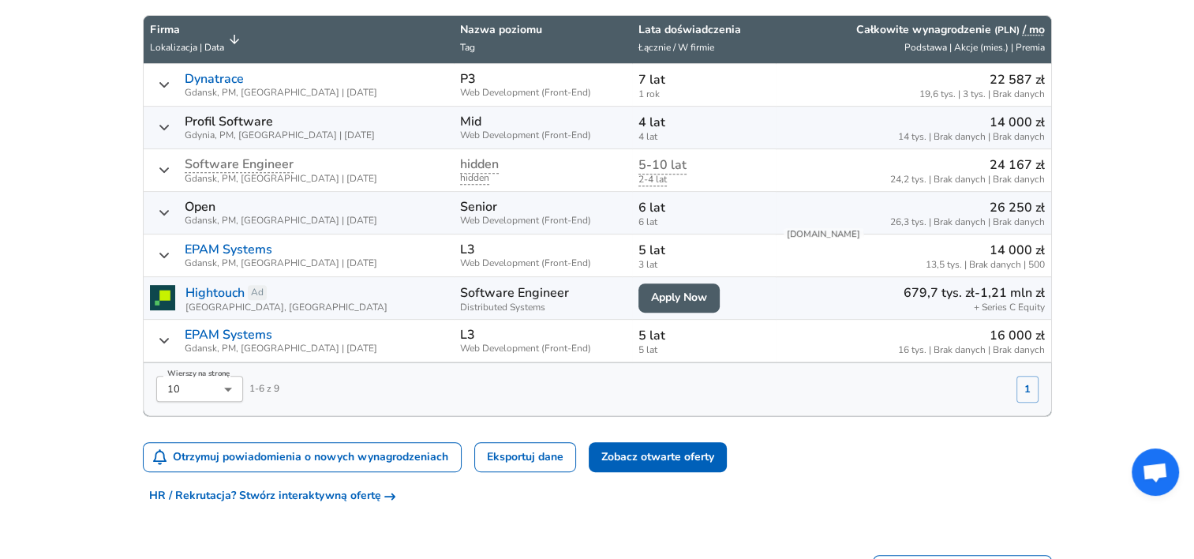
click at [162, 206] on icon "Zgłoszenia wynagrodzeń" at bounding box center [164, 212] width 13 height 13
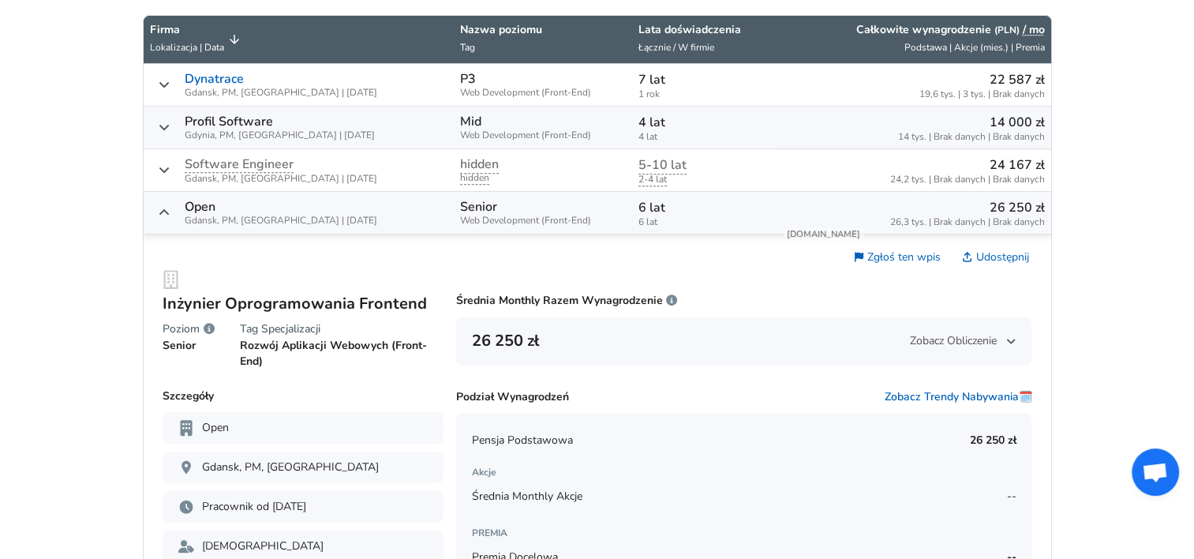
click at [162, 206] on icon "Zgłoszenia wynagrodzeń" at bounding box center [164, 212] width 13 height 13
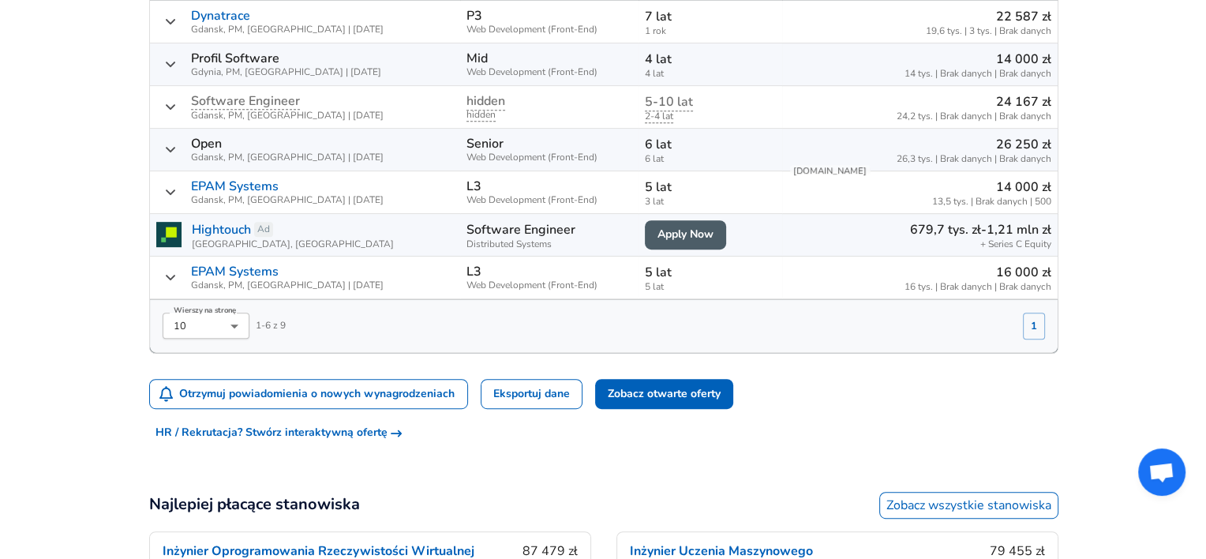
scroll to position [690, 0]
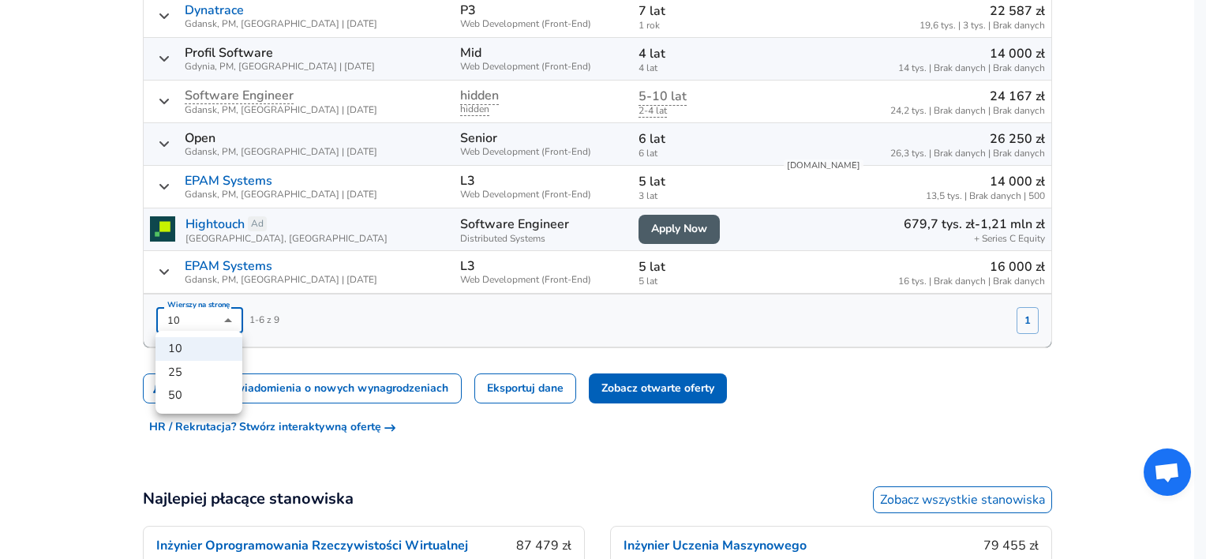
click at [216, 392] on li "50" at bounding box center [198, 395] width 87 height 24
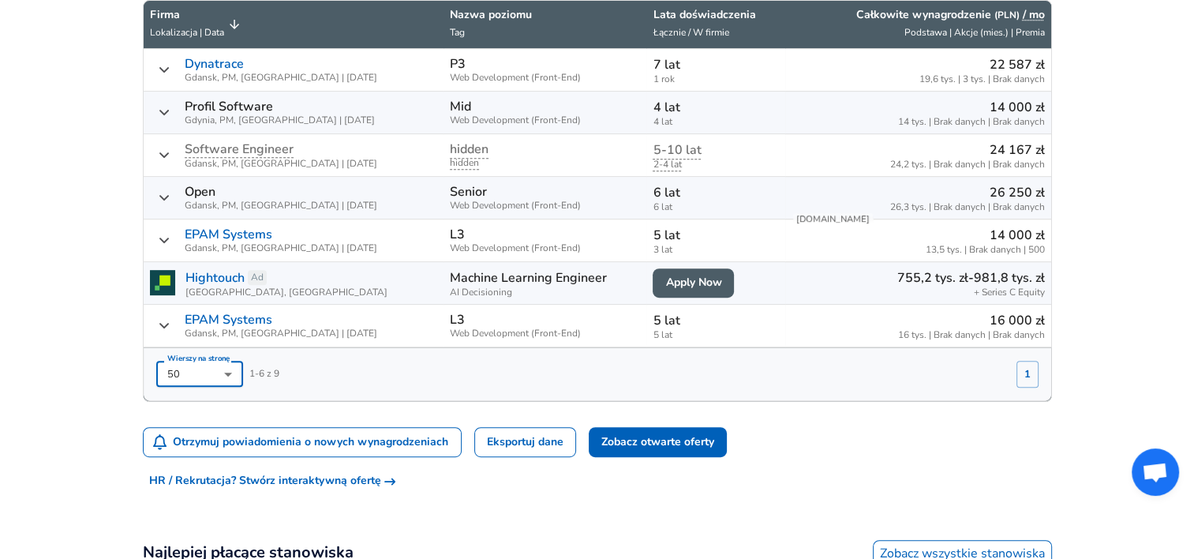
scroll to position [643, 0]
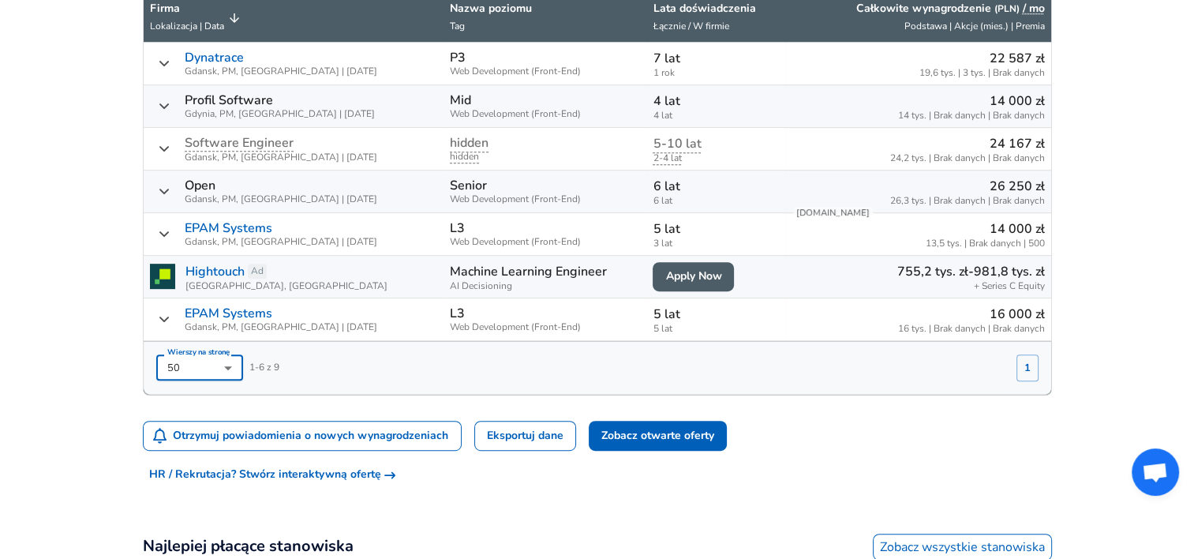
click at [364, 375] on div "Wierszy na stronę 50 50 Wierszy na stronę 1 - 6 z 9 1" at bounding box center [591, 361] width 895 height 39
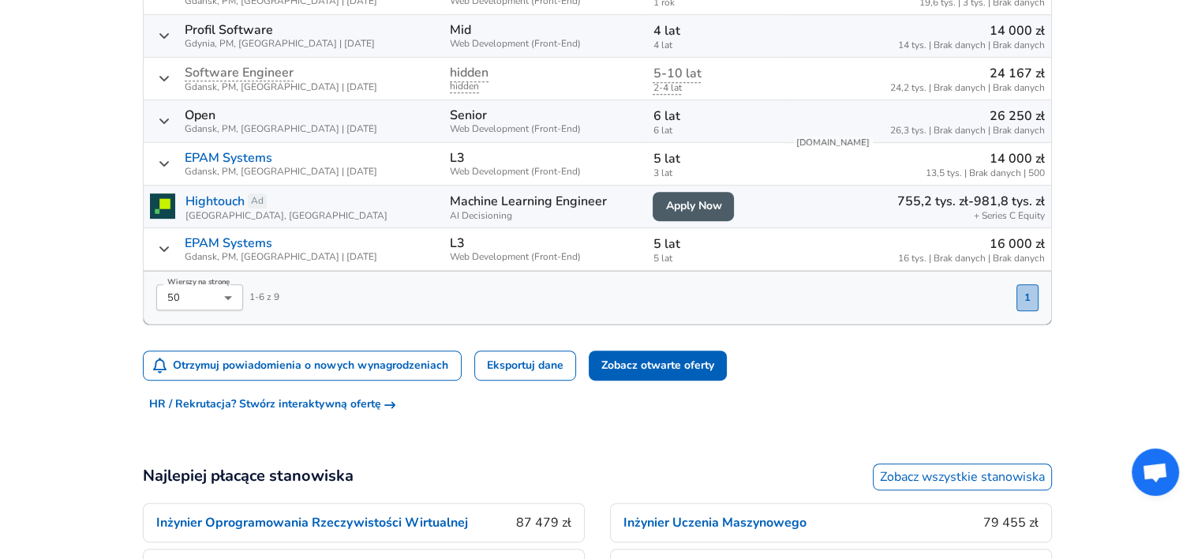
click at [1029, 288] on button "1" at bounding box center [1027, 297] width 22 height 27
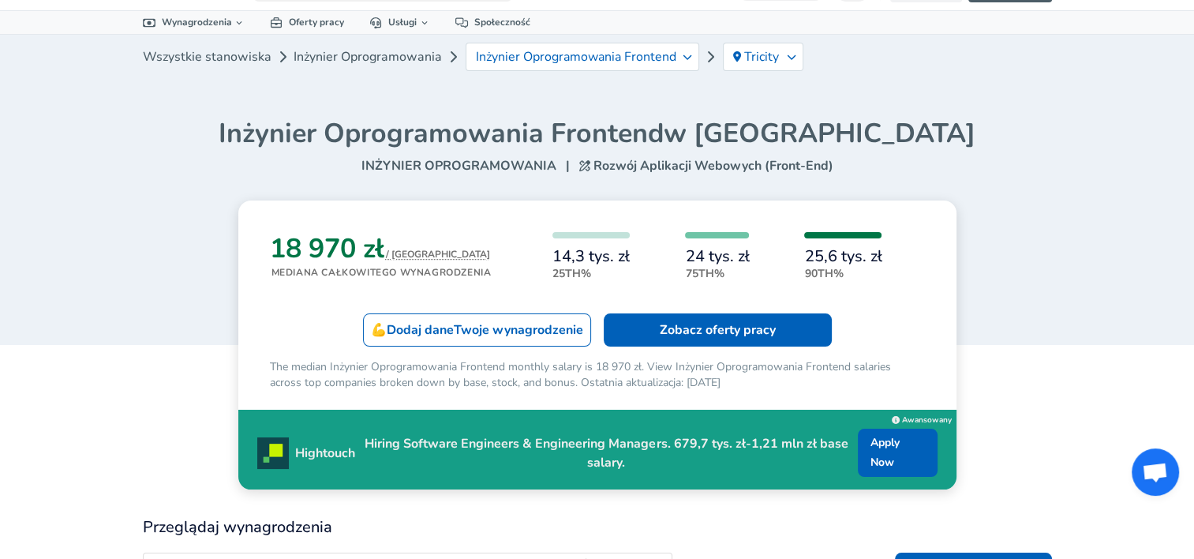
scroll to position [0, 0]
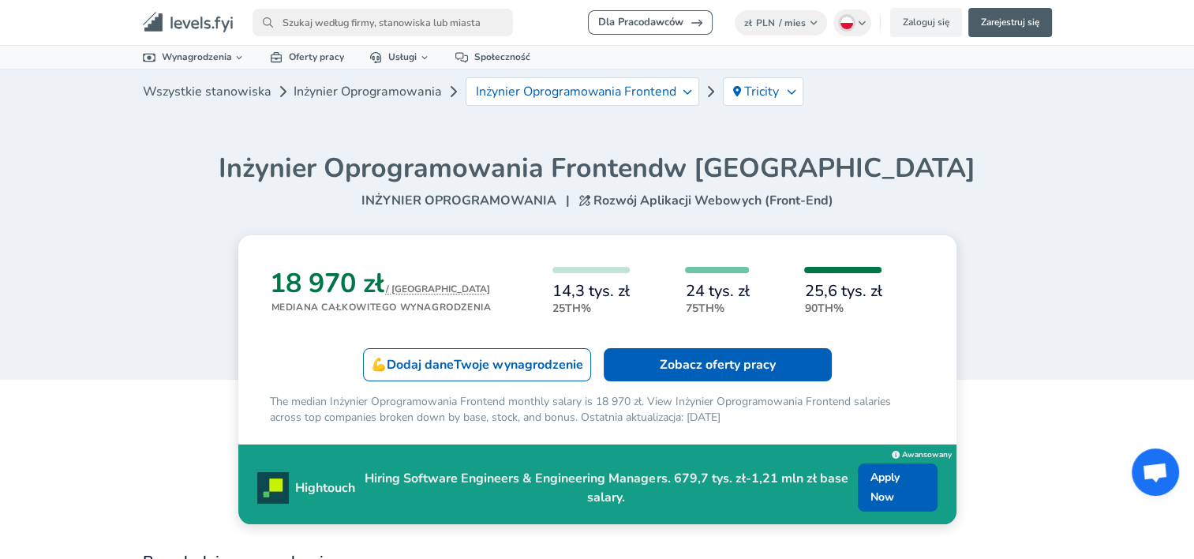
click at [663, 68] on ul "Wynagrodzenia 📂 Wszystkie dane 🌎 Według lokalizacji 🏢 Według firmy 🖋 Według sta…" at bounding box center [597, 57] width 947 height 23
click at [659, 79] on div "Inżynier Oprogramowania Frontend" at bounding box center [583, 91] width 234 height 28
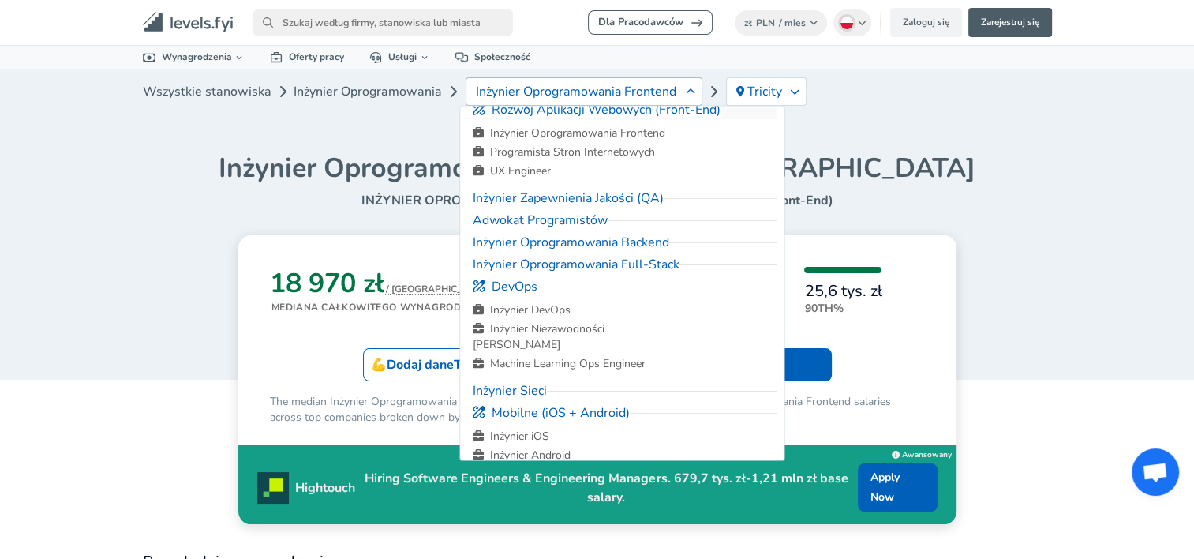
scroll to position [259, 0]
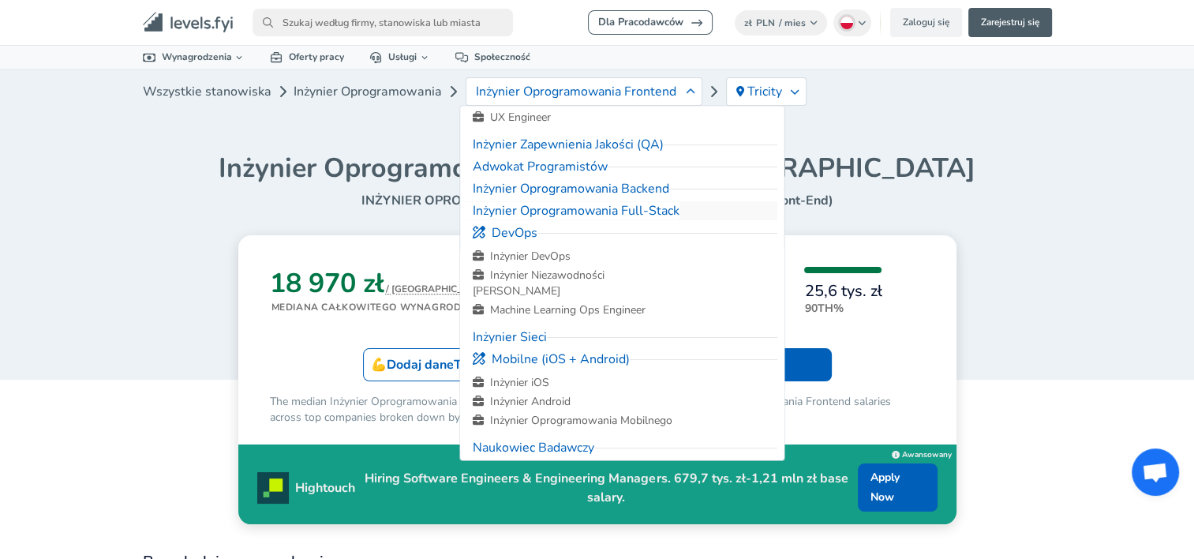
click at [635, 208] on span "Inżynier Oprogramowania Full-Stack" at bounding box center [572, 210] width 213 height 17
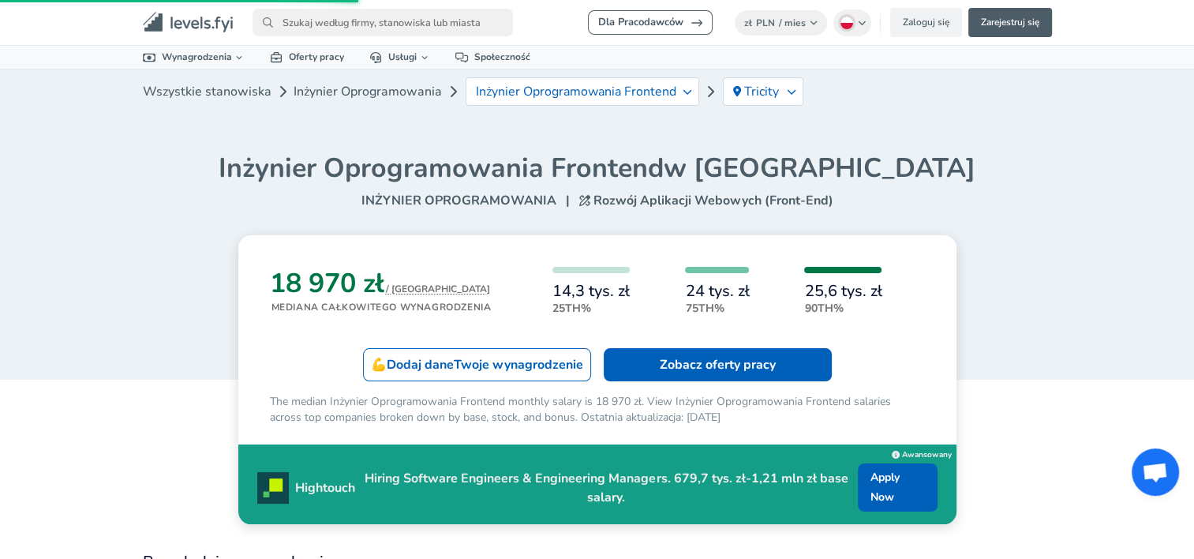
type input "10"
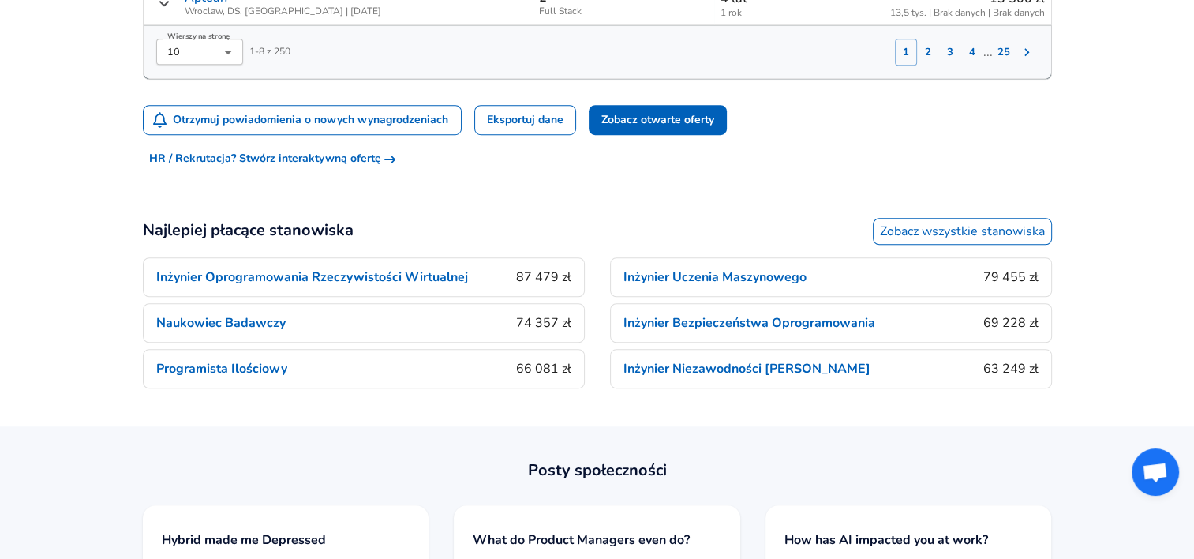
scroll to position [1108, 0]
click at [442, 267] on p "Inżynier Oprogramowania Rzeczywistości Wirtualnej" at bounding box center [312, 276] width 312 height 19
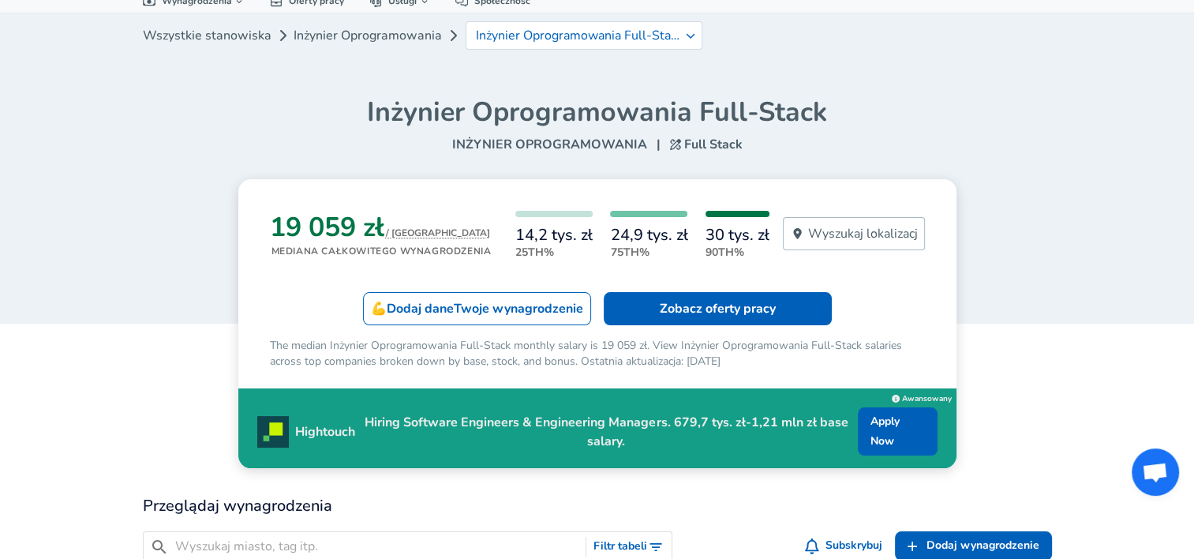
scroll to position [0, 0]
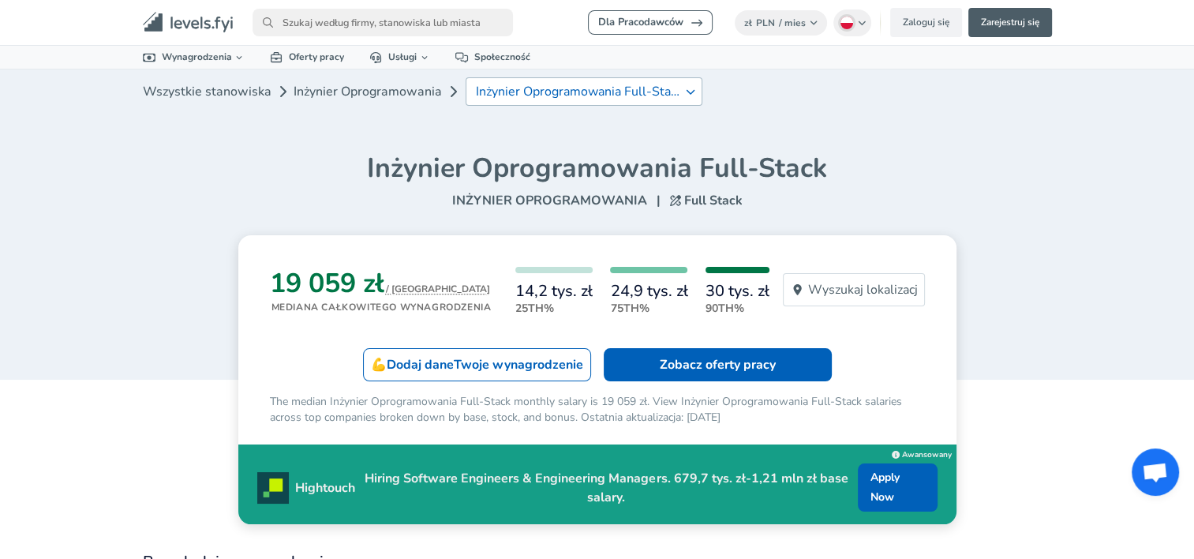
click at [615, 86] on p "Inżynier Oprogramowania Full-Stack" at bounding box center [578, 91] width 204 height 14
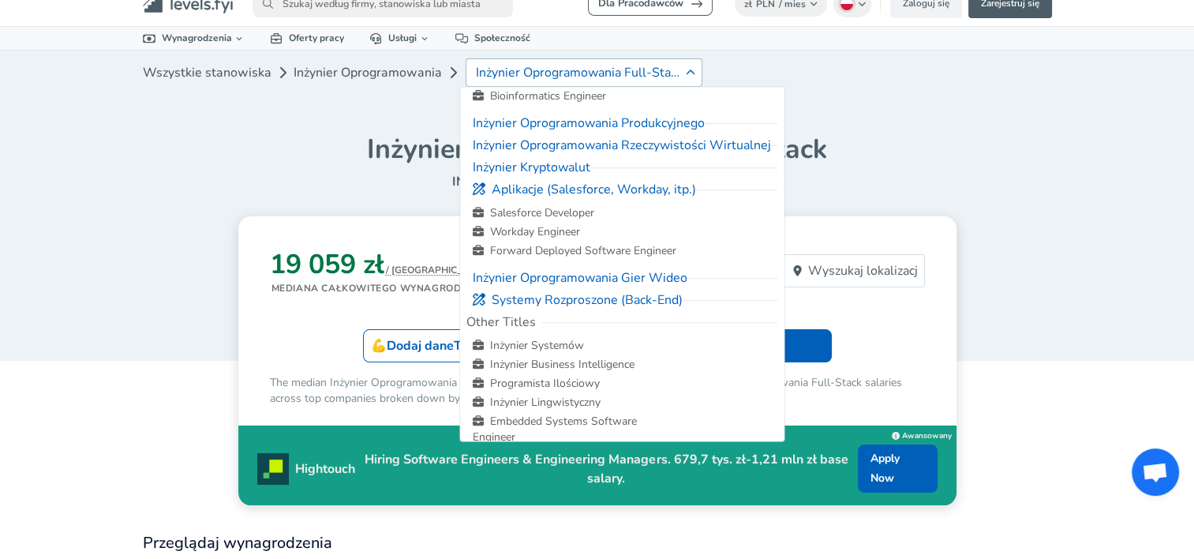
scroll to position [22, 0]
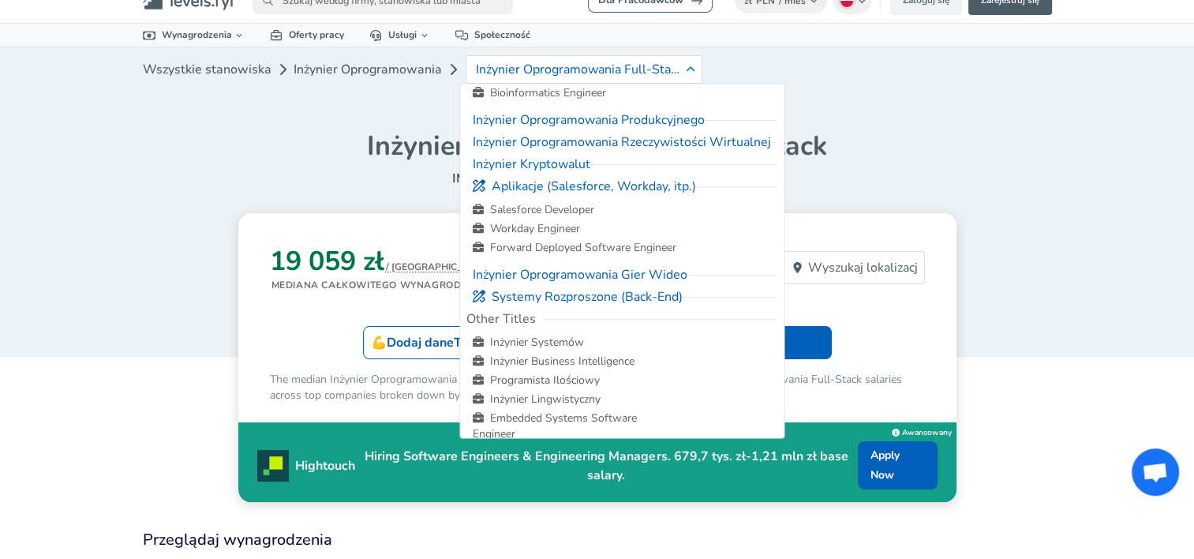
click at [978, 105] on div "Wszystkie stanowiska Inżynier Oprogramowania Inżynier Oprogramowania Full-Stack…" at bounding box center [597, 117] width 947 height 140
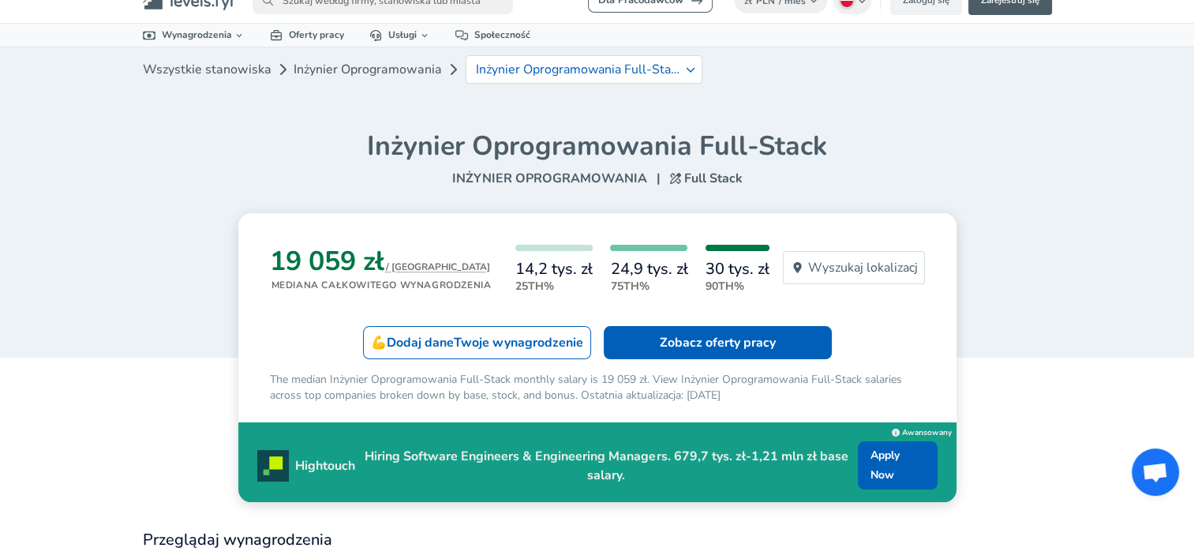
scroll to position [0, 0]
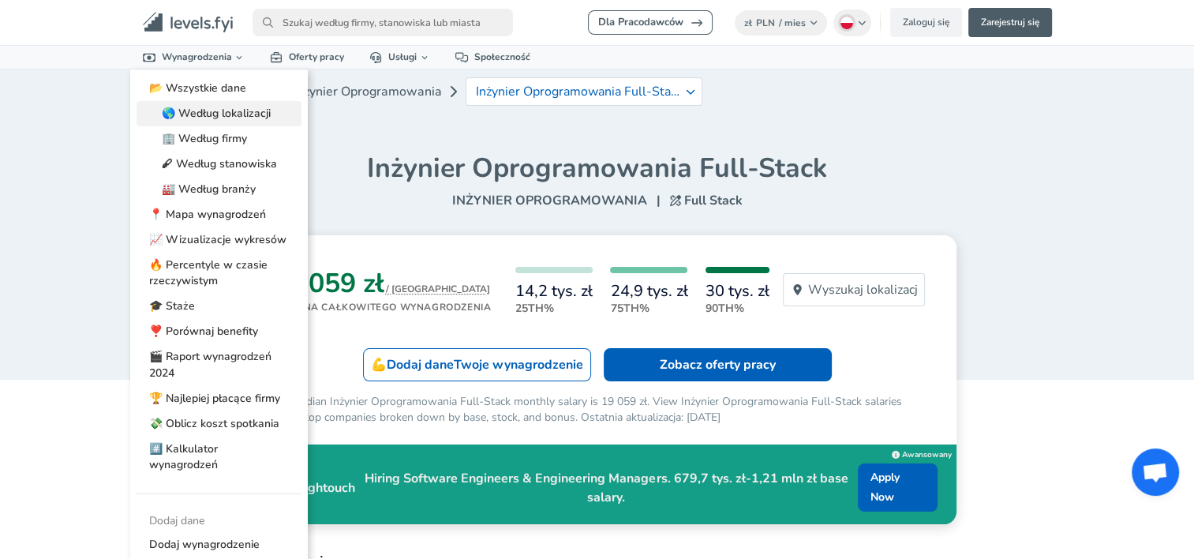
click at [222, 116] on link "🌎 Według lokalizacji" at bounding box center [219, 113] width 165 height 25
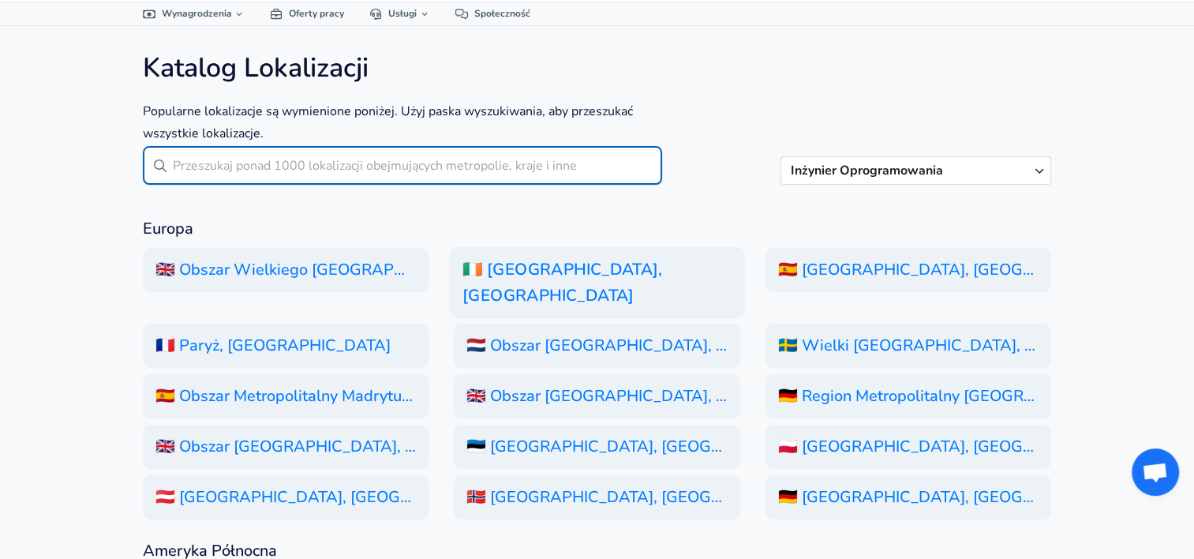
scroll to position [44, 0]
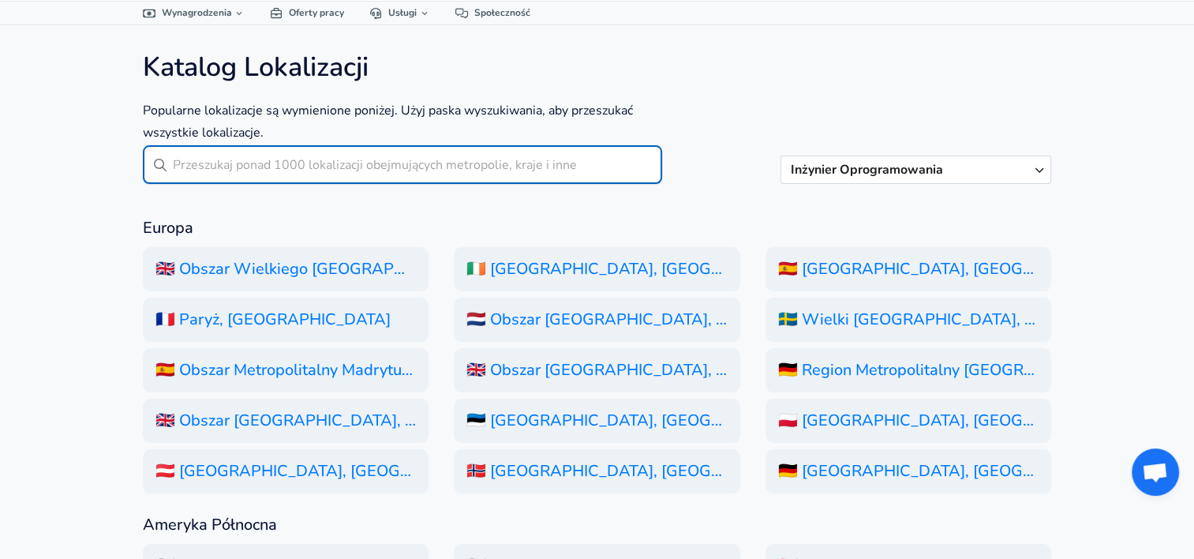
click at [329, 174] on input "text" at bounding box center [418, 164] width 490 height 39
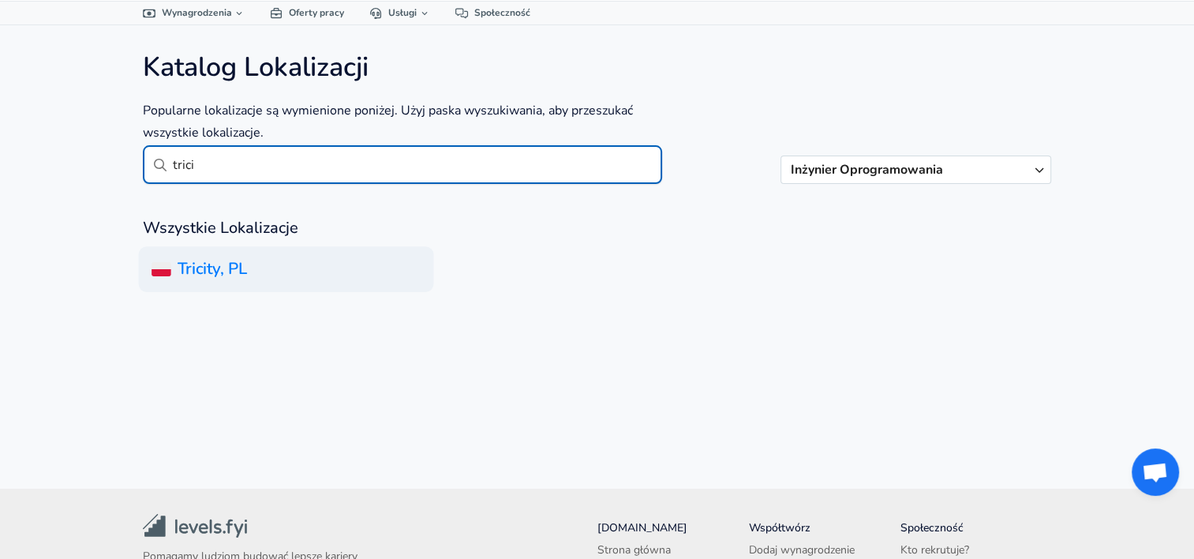
type input "trici"
click at [211, 270] on h6 "Tricity, PL" at bounding box center [285, 269] width 295 height 46
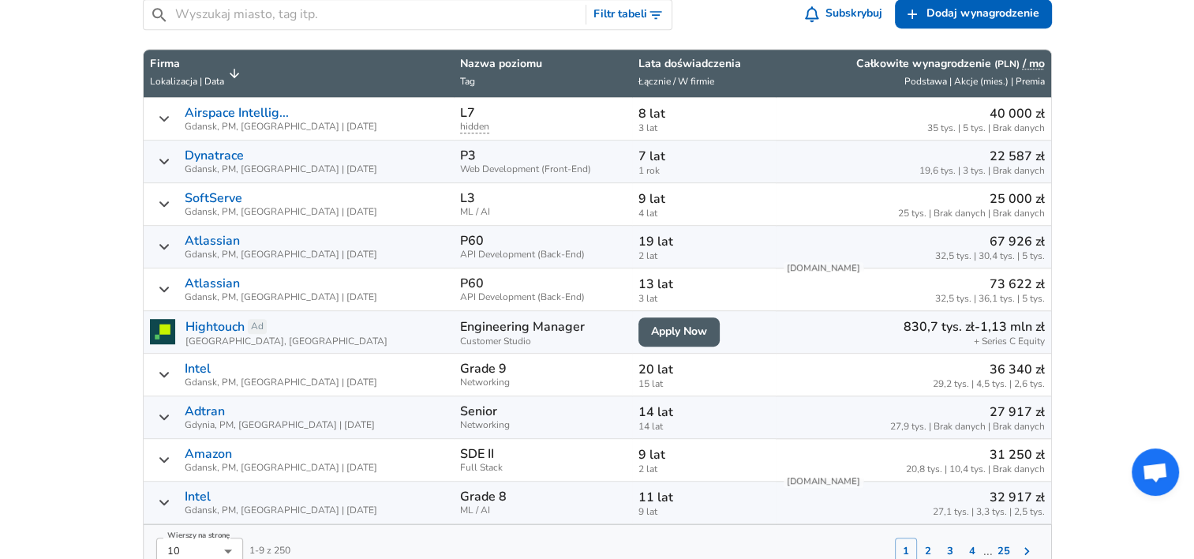
scroll to position [867, 0]
click at [161, 114] on icon "Zgłoszenia wynagrodzeń" at bounding box center [164, 117] width 13 height 13
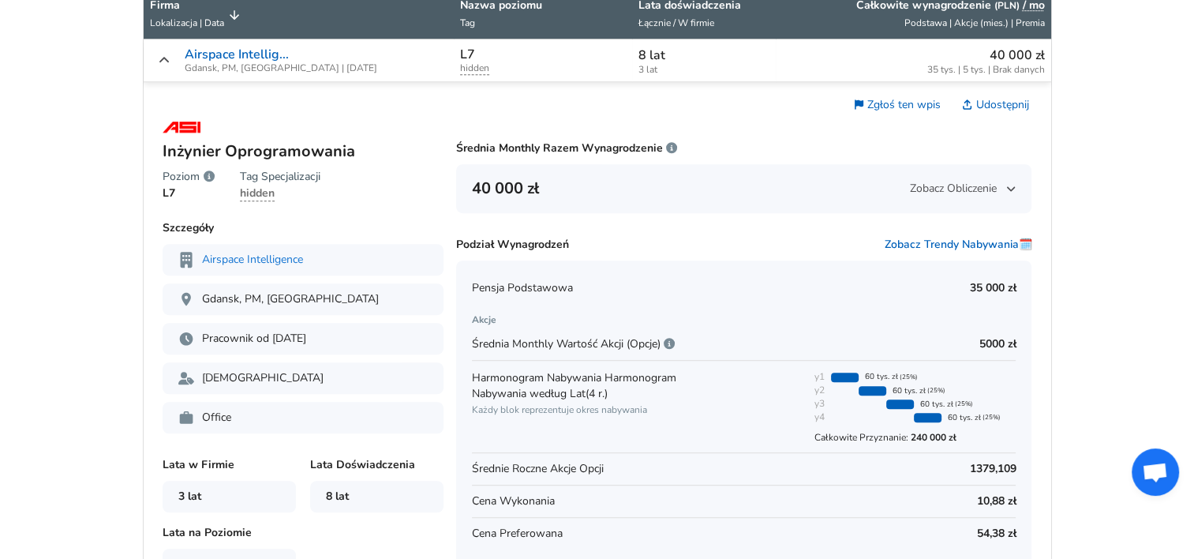
scroll to position [926, 0]
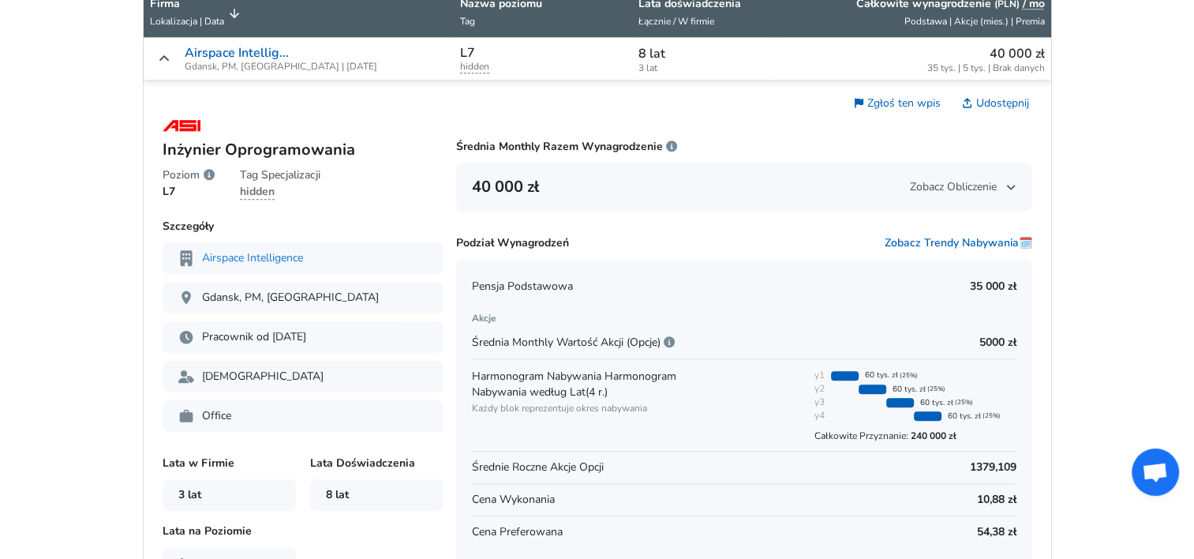
click at [196, 122] on img "Zgłoszenia wynagrodzeń" at bounding box center [182, 125] width 38 height 19
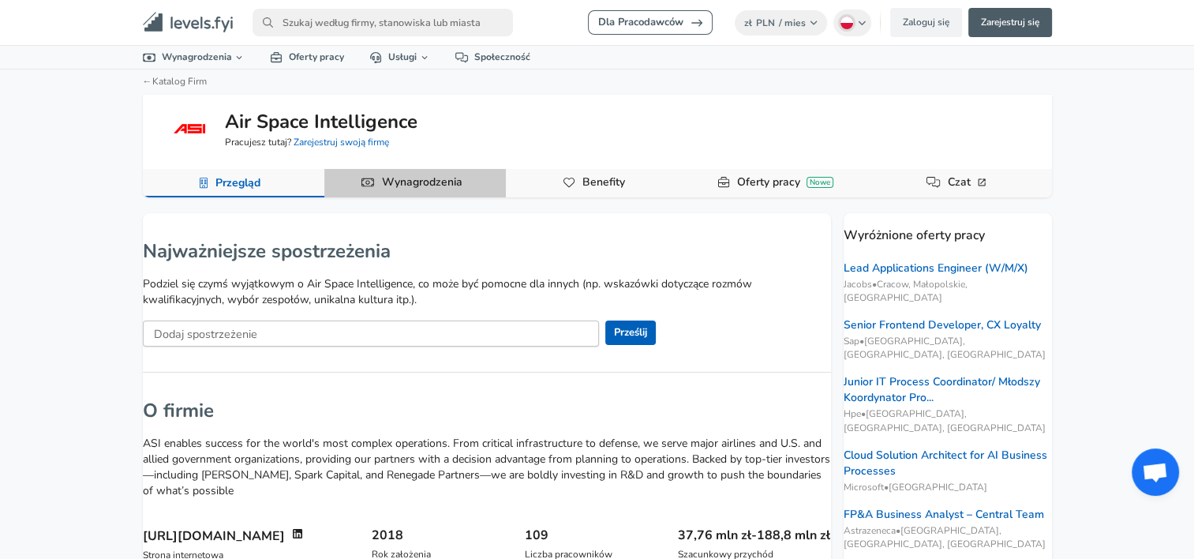
click at [401, 193] on link "Wynagrodzenia" at bounding box center [422, 182] width 93 height 27
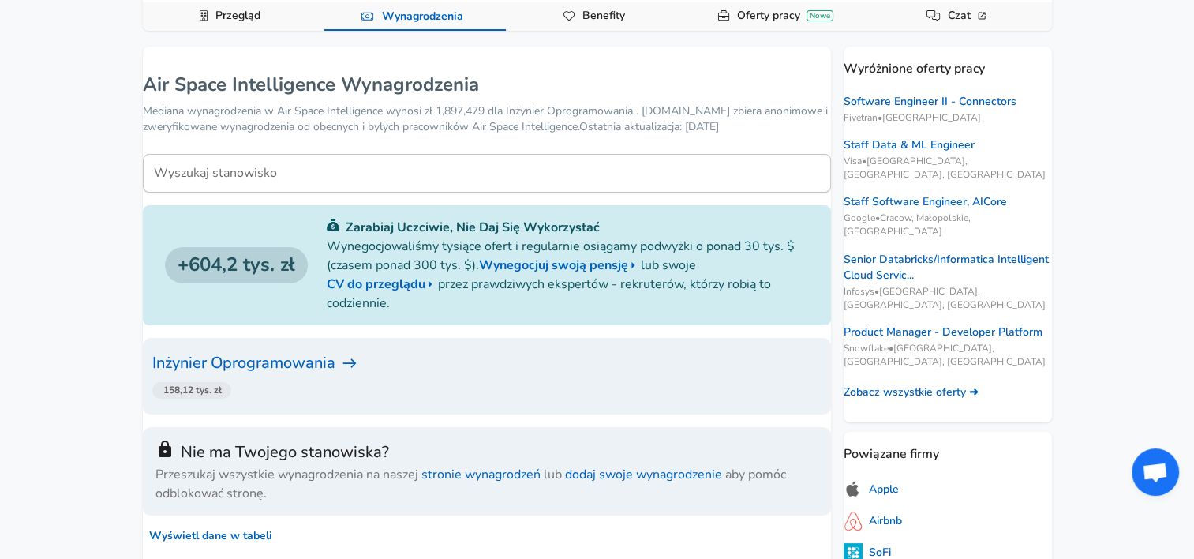
scroll to position [172, 0]
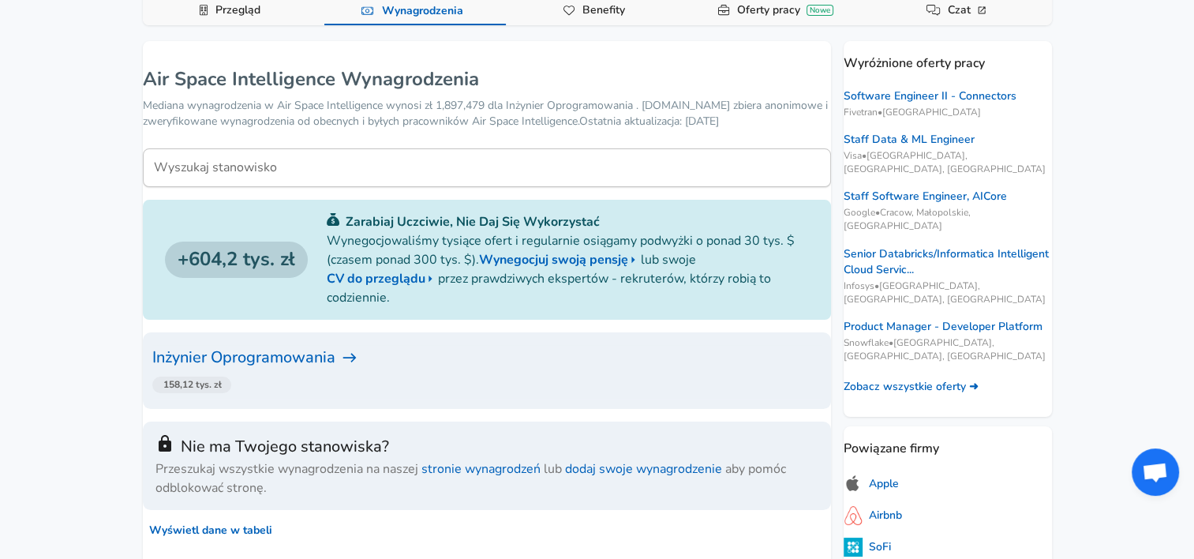
click at [283, 354] on h6 "Inżynier Oprogramowania" at bounding box center [486, 357] width 669 height 25
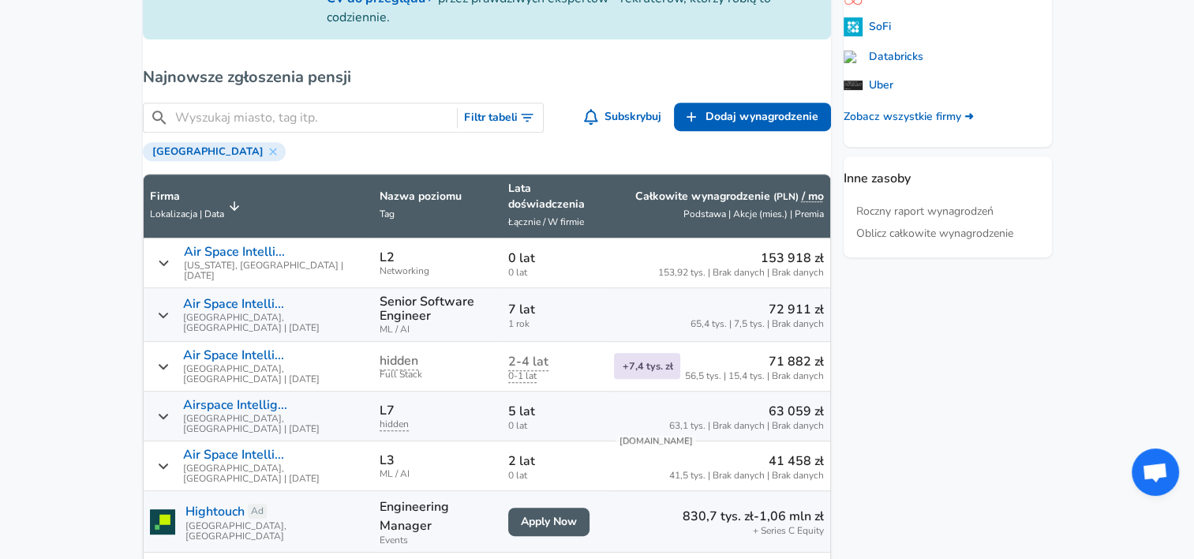
scroll to position [686, 0]
click at [267, 157] on icon at bounding box center [273, 150] width 13 height 13
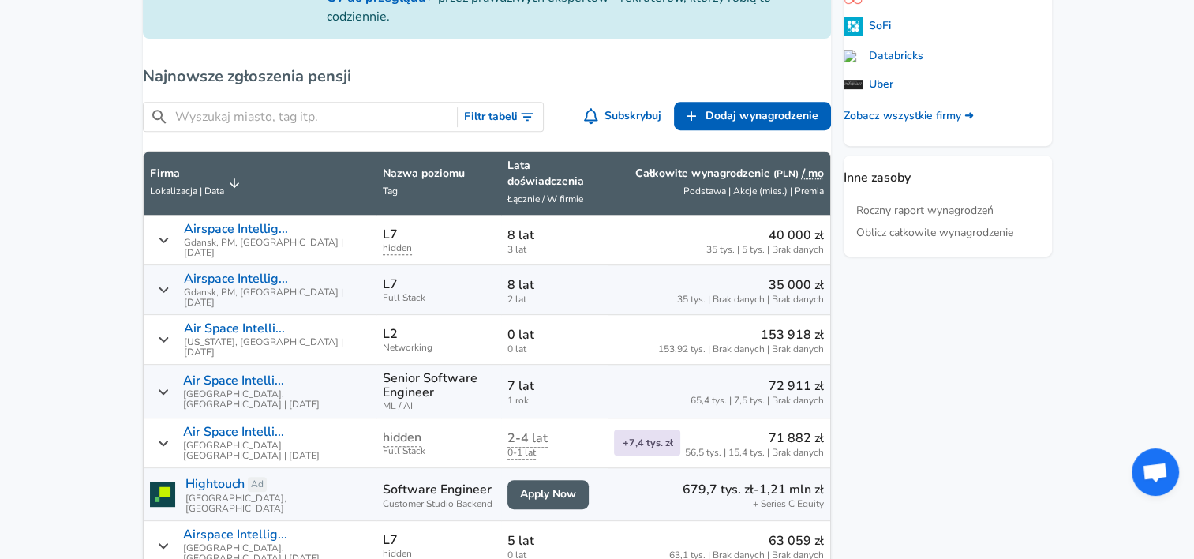
click at [246, 127] on input "Wyszukaj miasto, tag itp." at bounding box center [313, 117] width 276 height 20
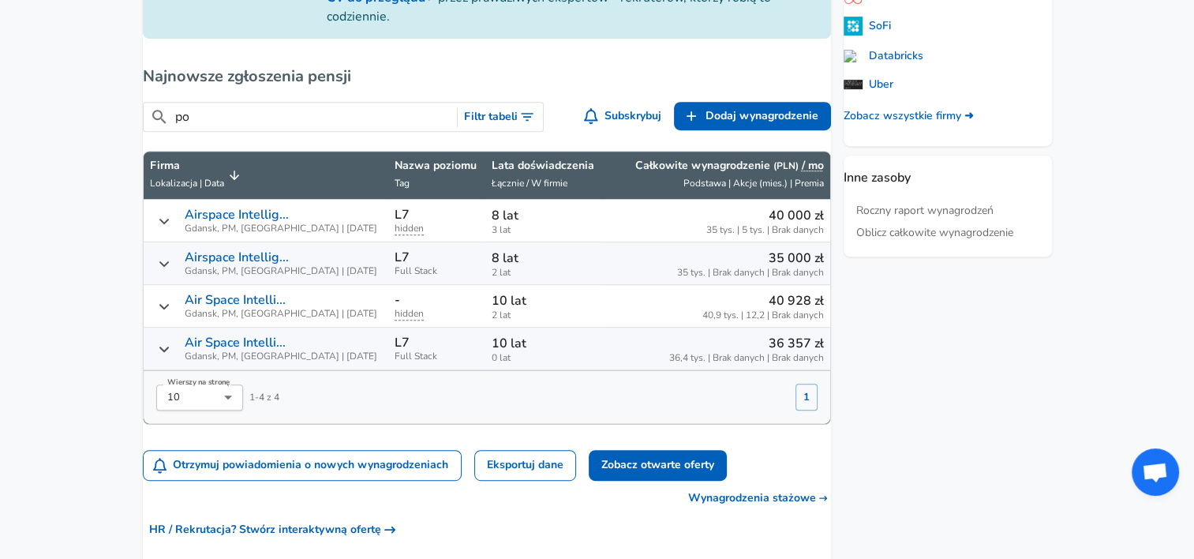
type input "p"
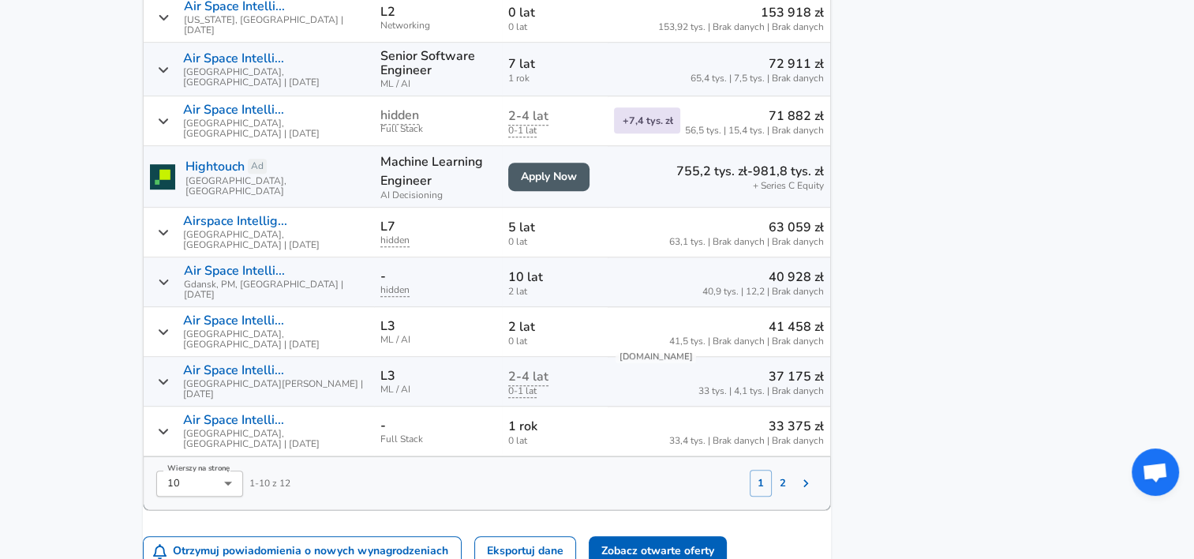
scroll to position [1009, 0]
